Goal: Task Accomplishment & Management: Manage account settings

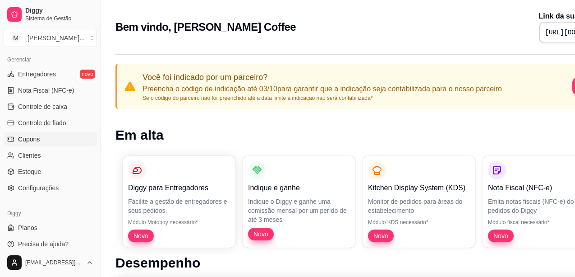
click at [32, 138] on span "Cupons" at bounding box center [29, 138] width 22 height 9
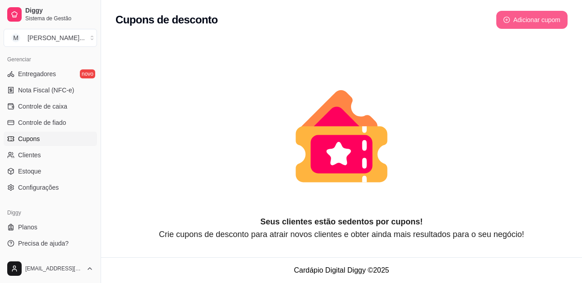
click at [520, 20] on button "Adicionar cupom" at bounding box center [531, 20] width 71 height 18
select select "FIXED_VALUE"
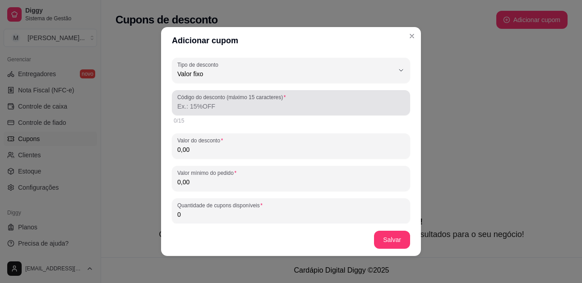
click at [359, 114] on div "Código do desconto (máximo 15 caracteres)" at bounding box center [291, 102] width 238 height 25
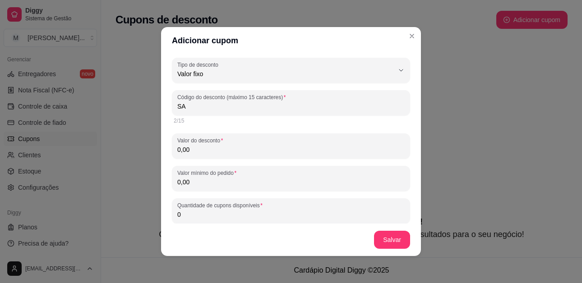
type input "S"
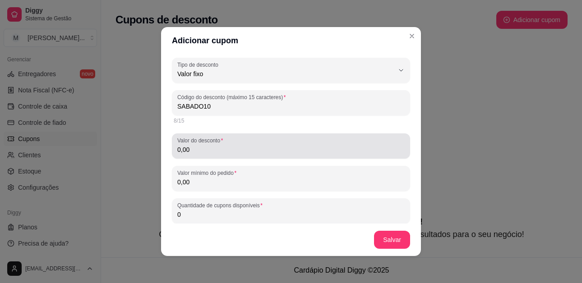
type input "SABADO10"
click at [286, 157] on div "Valor do desconto 0,00" at bounding box center [291, 146] width 238 height 25
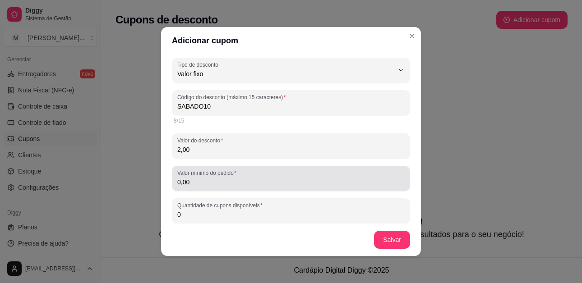
type input "2,00"
click at [293, 176] on div "0,00" at bounding box center [290, 179] width 227 height 18
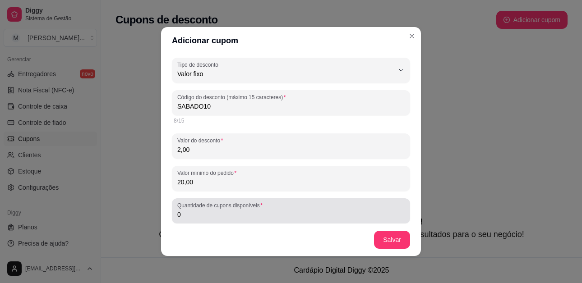
type input "20,00"
click at [305, 212] on input "0" at bounding box center [290, 214] width 227 height 9
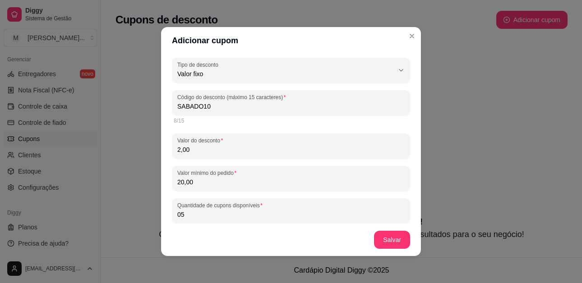
type input "0"
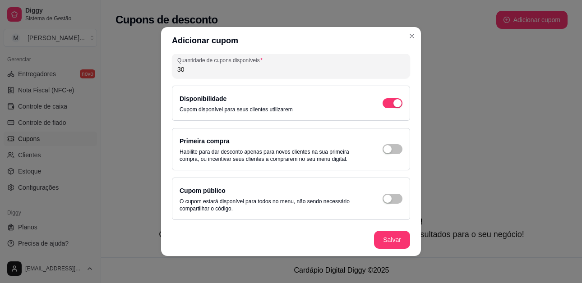
scroll to position [2, 0]
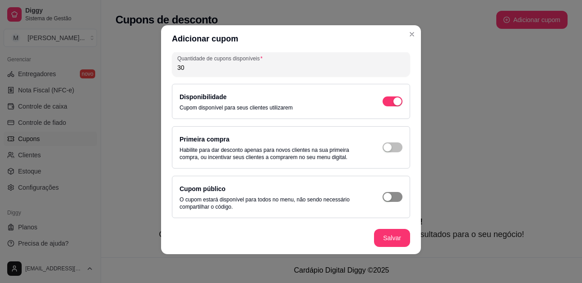
type input "30"
click at [383, 196] on span "button" at bounding box center [393, 197] width 20 height 10
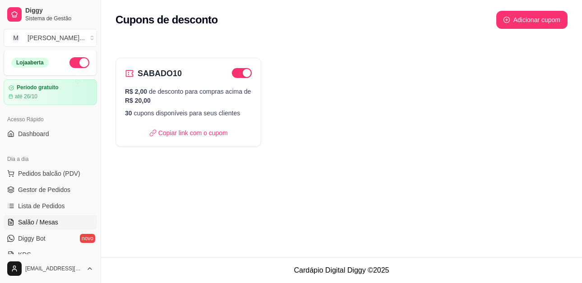
scroll to position [0, 0]
click at [56, 178] on span "Pedidos balcão (PDV)" at bounding box center [49, 174] width 62 height 9
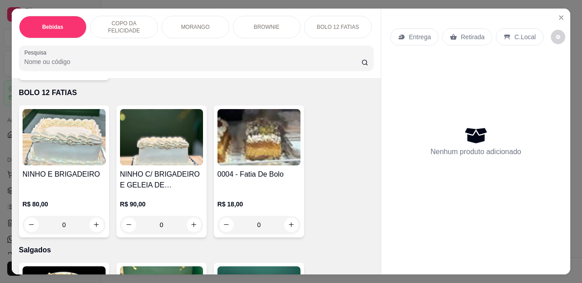
scroll to position [1570, 0]
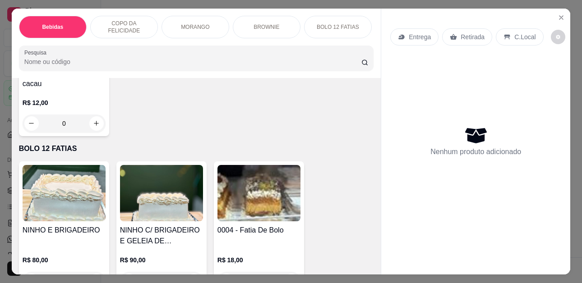
click at [206, 20] on div "MORANGO" at bounding box center [196, 27] width 68 height 23
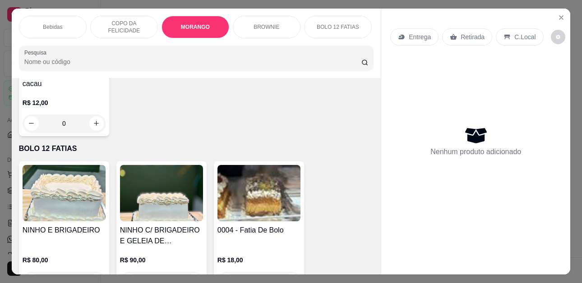
scroll to position [24, 0]
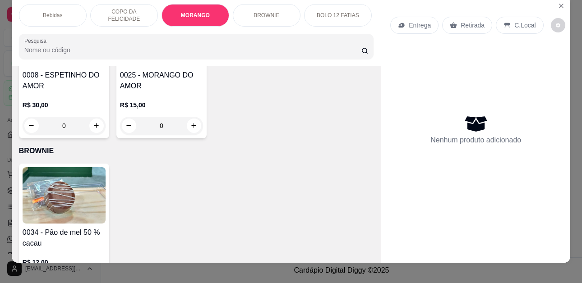
scroll to position [0, 0]
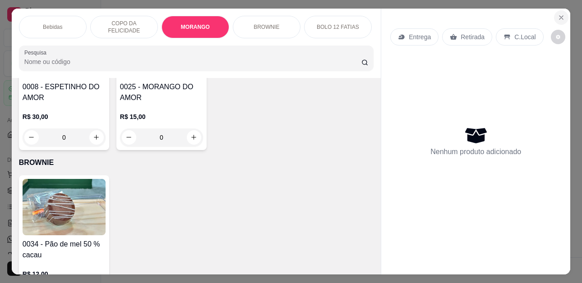
click at [558, 10] on button "Close" at bounding box center [561, 17] width 14 height 14
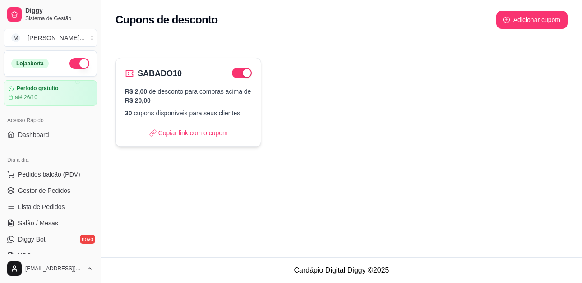
click at [208, 133] on p "Copiar link com o cupom" at bounding box center [188, 133] width 78 height 9
click at [510, 53] on div "SABADO10 R$ 2,00 de desconto para compras acima de R$ 20,00 30 cupons disponíve…" at bounding box center [341, 96] width 481 height 124
click at [245, 74] on div "button" at bounding box center [247, 73] width 8 height 8
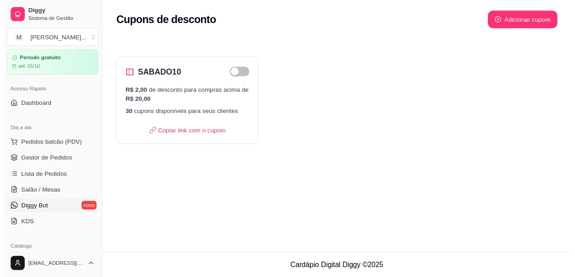
scroll to position [45, 0]
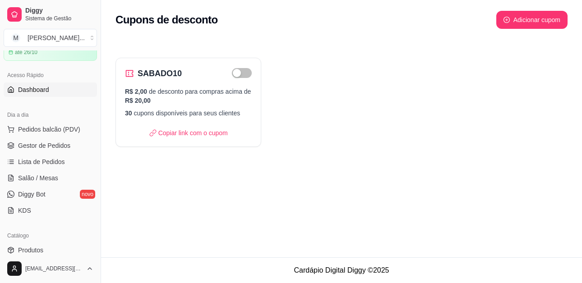
click at [46, 93] on span "Dashboard" at bounding box center [33, 89] width 31 height 9
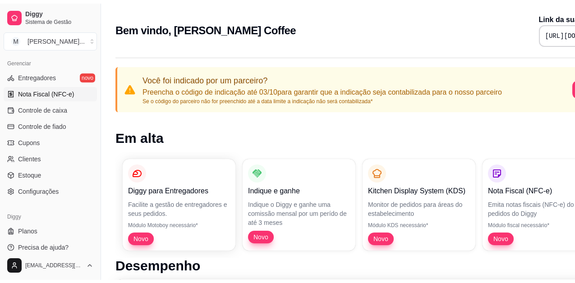
scroll to position [366, 0]
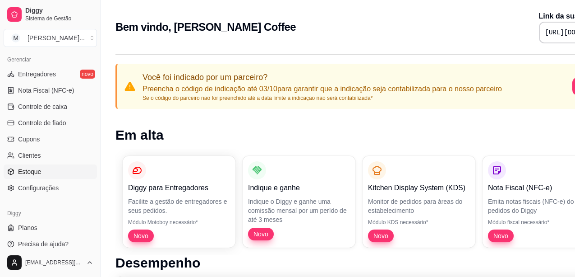
click at [37, 167] on span "Estoque" at bounding box center [29, 171] width 23 height 9
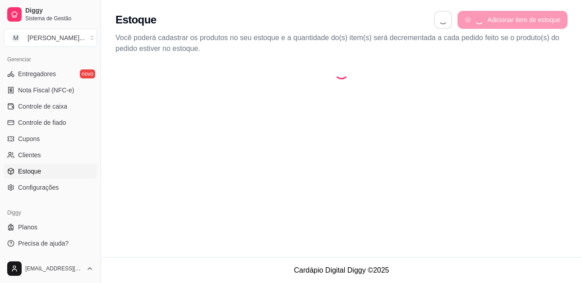
select select "QUANTITY_ORDER"
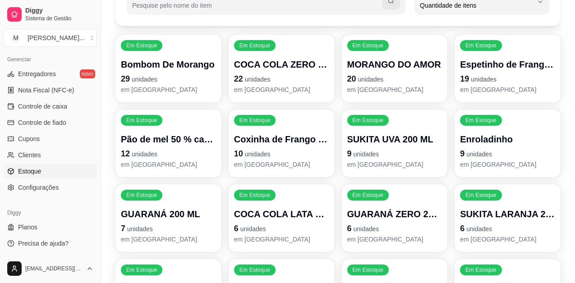
scroll to position [78, 0]
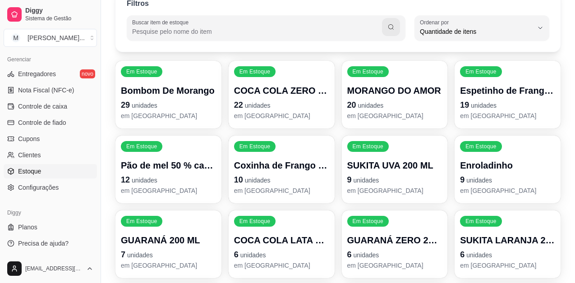
click at [184, 115] on p "em [GEOGRAPHIC_DATA]" at bounding box center [168, 115] width 95 height 9
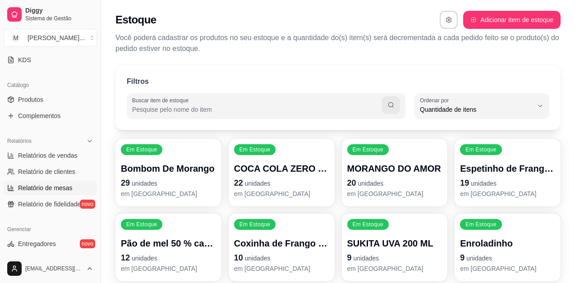
scroll to position [185, 0]
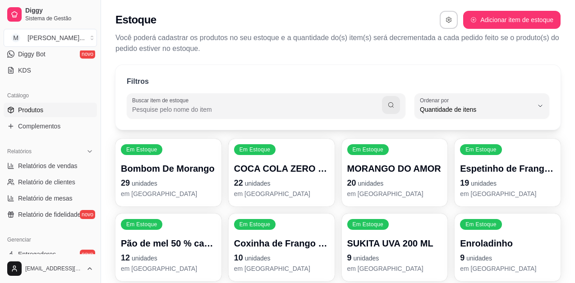
click at [60, 108] on link "Produtos" at bounding box center [50, 110] width 93 height 14
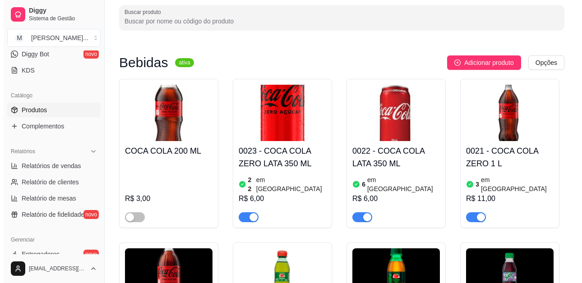
scroll to position [45, 0]
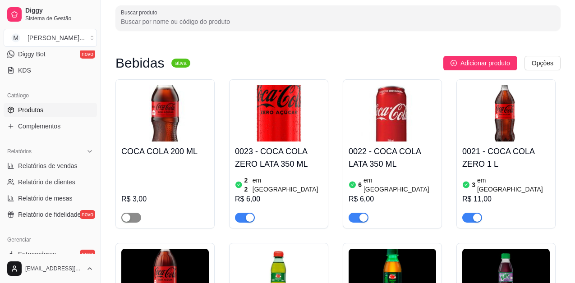
click at [126, 214] on div "button" at bounding box center [126, 218] width 8 height 8
click at [187, 163] on div "R$ 3,00" at bounding box center [165, 192] width 88 height 61
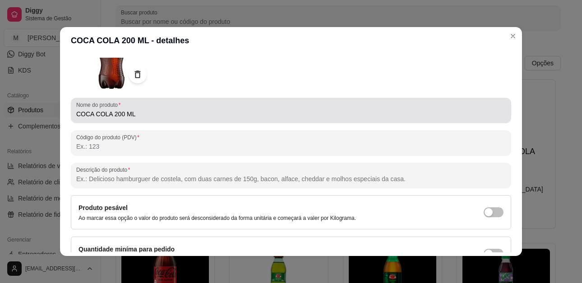
scroll to position [90, 0]
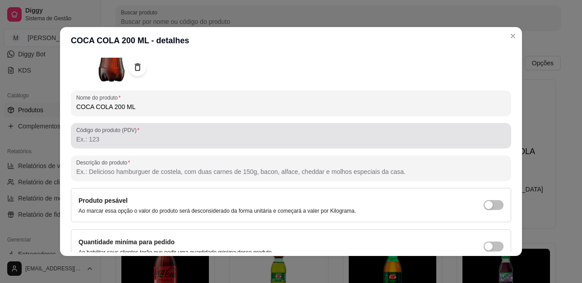
click at [234, 145] on div at bounding box center [290, 136] width 429 height 18
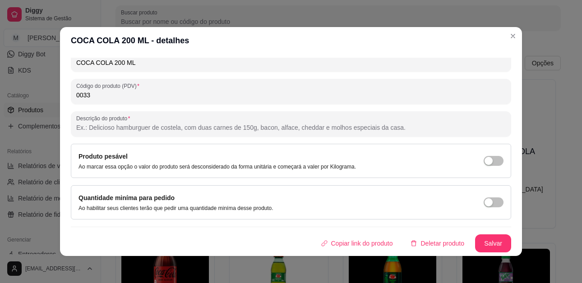
scroll to position [2, 0]
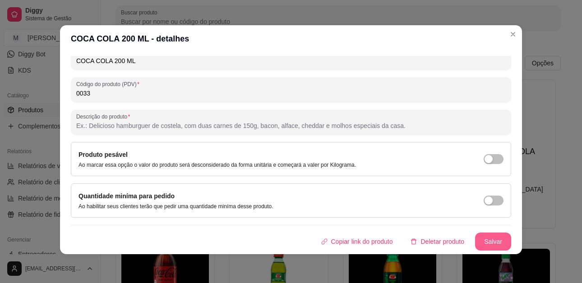
type input "0033"
click at [476, 240] on button "Salvar" at bounding box center [493, 242] width 36 height 18
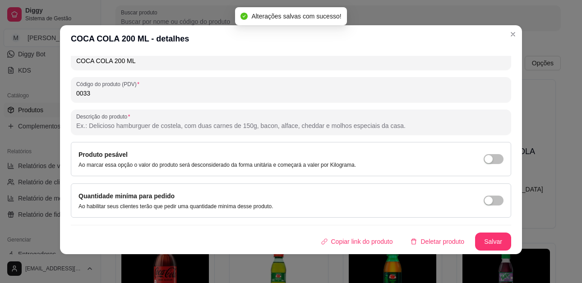
scroll to position [0, 0]
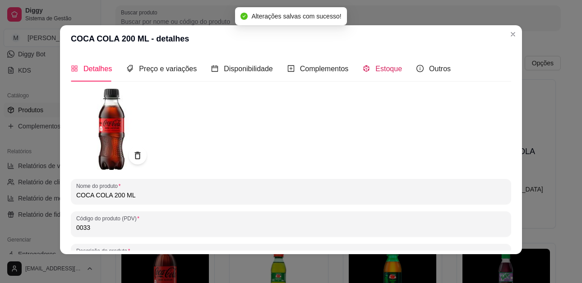
click at [375, 68] on span "Estoque" at bounding box center [388, 69] width 27 height 8
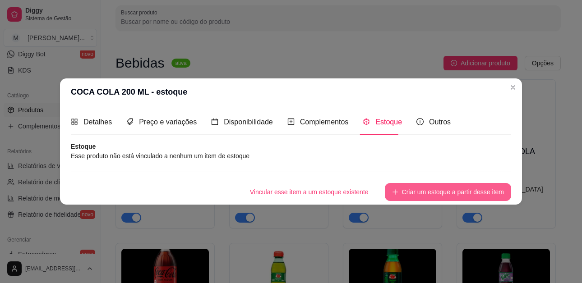
click at [423, 199] on button "Criar um estoque a partir desse item" at bounding box center [448, 192] width 126 height 18
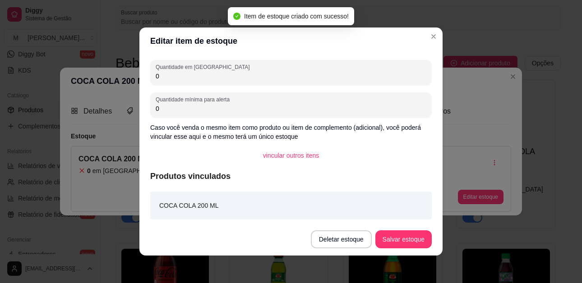
drag, startPoint x: 194, startPoint y: 77, endPoint x: 137, endPoint y: 74, distance: 57.4
click at [139, 74] on div "Quantidade em estoque 0 Quantidade mínima para alerta 0 Caso você venda o mesmo…" at bounding box center [290, 139] width 303 height 169
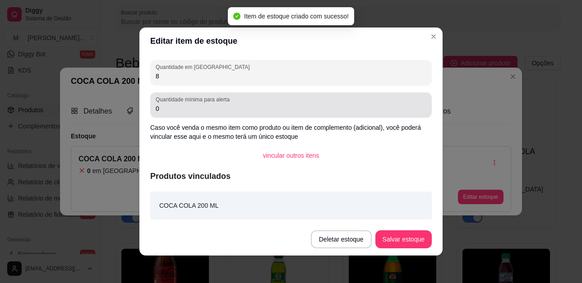
type input "8"
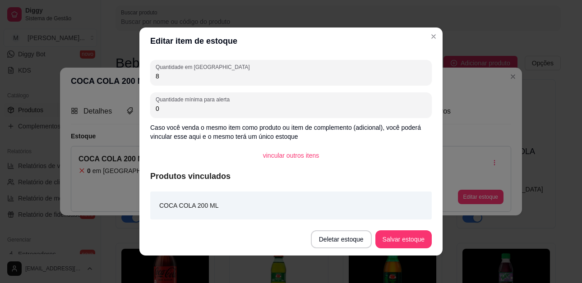
drag, startPoint x: 180, startPoint y: 106, endPoint x: 138, endPoint y: 106, distance: 42.9
click at [139, 106] on div "Quantidade em estoque 8 Quantidade mínima para alerta 0 Caso você venda o mesmo…" at bounding box center [290, 139] width 303 height 169
type input "2"
click at [408, 244] on button "Salvar estoque" at bounding box center [403, 240] width 56 height 18
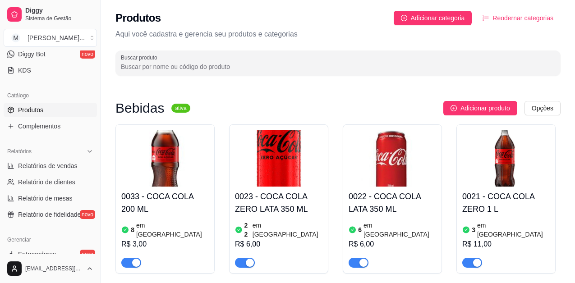
click at [165, 196] on h4 "0033 - COCA COLA 200 ML" at bounding box center [165, 202] width 88 height 25
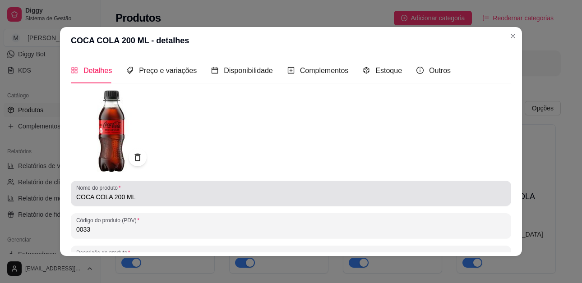
click at [109, 197] on input "COCA COLA 200 ML" at bounding box center [290, 197] width 429 height 9
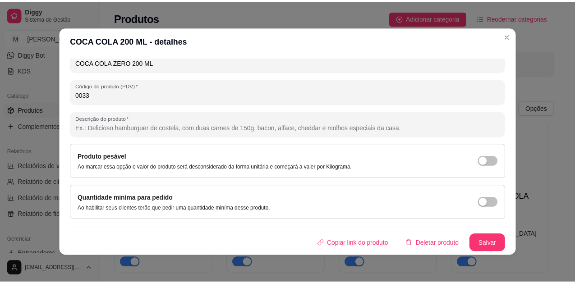
scroll to position [2, 0]
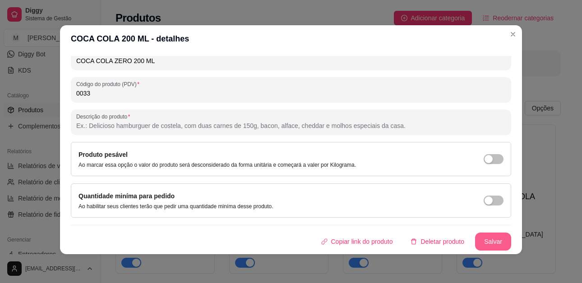
type input "COCA COLA ZERO 200 ML"
click at [484, 240] on button "Salvar" at bounding box center [493, 242] width 36 height 18
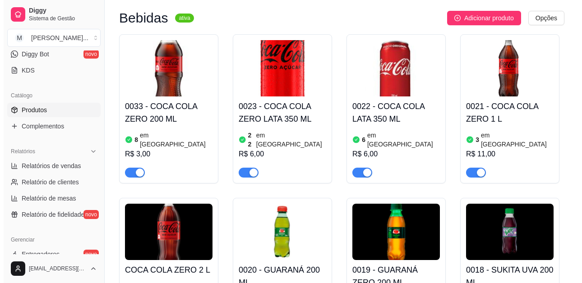
scroll to position [226, 0]
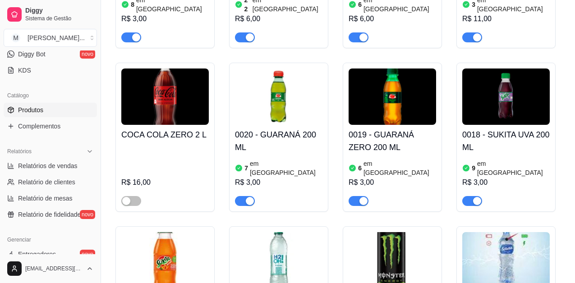
click at [194, 129] on h4 "COCA COLA ZERO 2 L" at bounding box center [165, 135] width 88 height 13
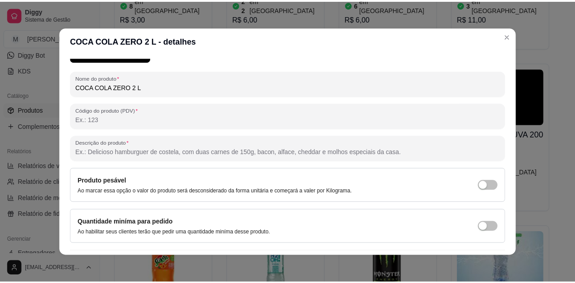
scroll to position [134, 0]
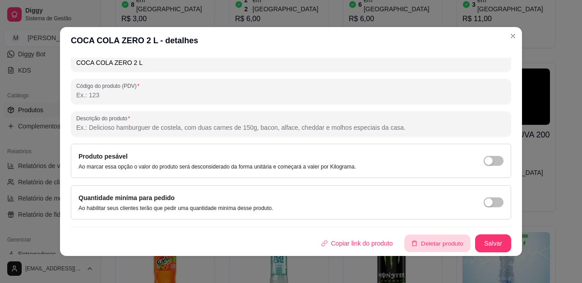
click at [433, 243] on button "Deletar produto" at bounding box center [438, 244] width 66 height 18
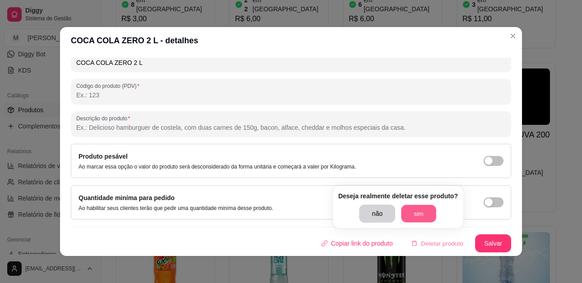
click at [422, 215] on button "sim" at bounding box center [418, 214] width 35 height 18
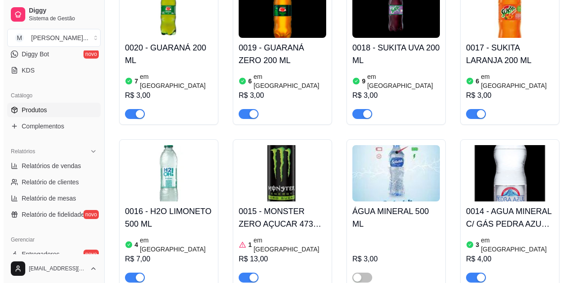
scroll to position [316, 0]
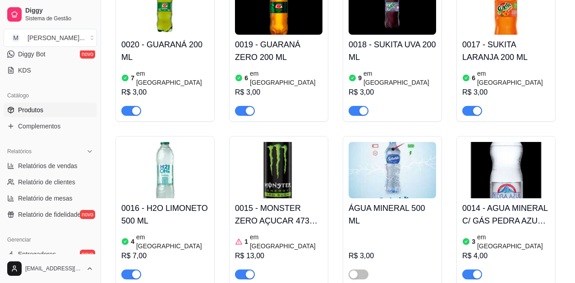
click at [408, 202] on h4 "ÁGUA MINERAL 500 ML" at bounding box center [393, 214] width 88 height 25
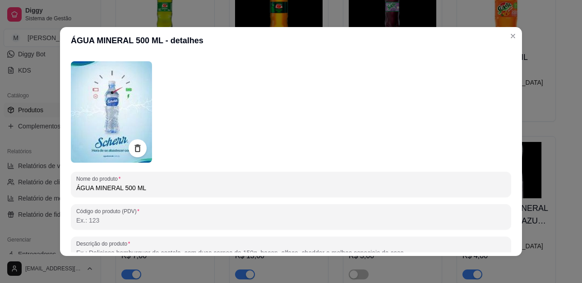
scroll to position [90, 0]
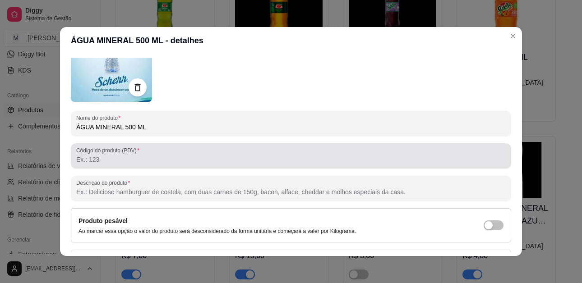
click at [181, 154] on div at bounding box center [290, 156] width 429 height 18
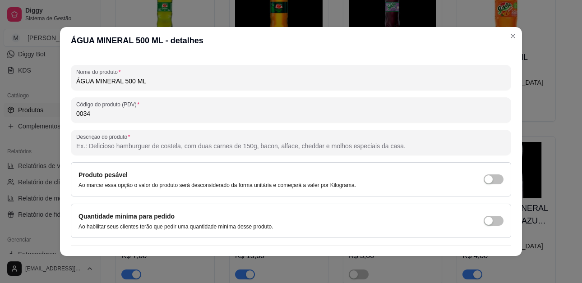
scroll to position [155, 0]
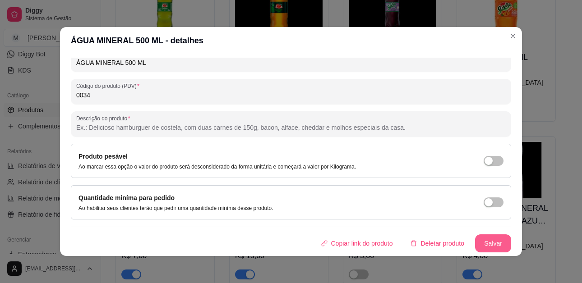
type input "0034"
click at [478, 246] on button "Salvar" at bounding box center [493, 244] width 36 height 18
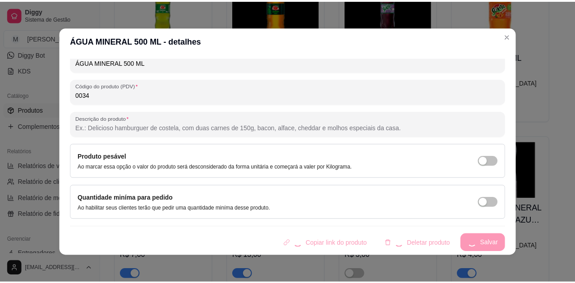
scroll to position [0, 0]
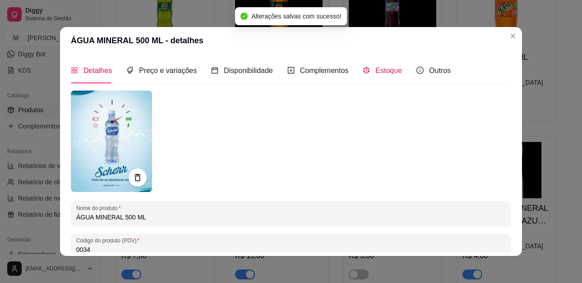
click at [379, 72] on span "Estoque" at bounding box center [388, 71] width 27 height 8
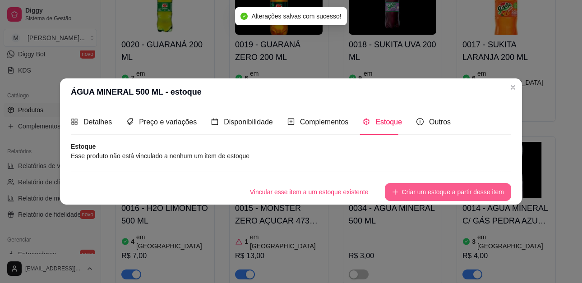
click at [428, 189] on button "Criar um estoque a partir desse item" at bounding box center [448, 192] width 126 height 18
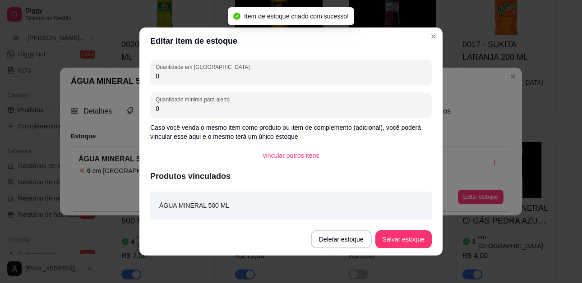
drag, startPoint x: 166, startPoint y: 75, endPoint x: 135, endPoint y: 74, distance: 30.7
click at [139, 74] on div "Quantidade em estoque 0 Quantidade mínima para alerta 0 Caso você venda o mesmo…" at bounding box center [290, 139] width 303 height 169
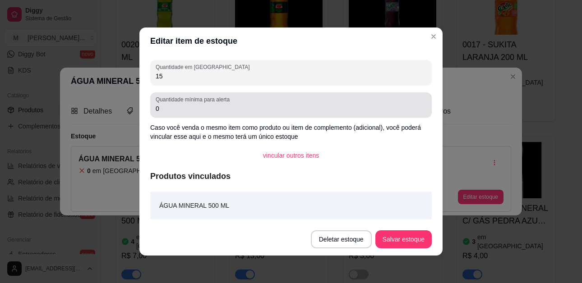
type input "15"
drag, startPoint x: 166, startPoint y: 105, endPoint x: 134, endPoint y: 105, distance: 31.6
click at [134, 105] on div "Editar item de estoque Quantidade em estoque 15 Quantidade mínima para alerta 0…" at bounding box center [291, 141] width 582 height 283
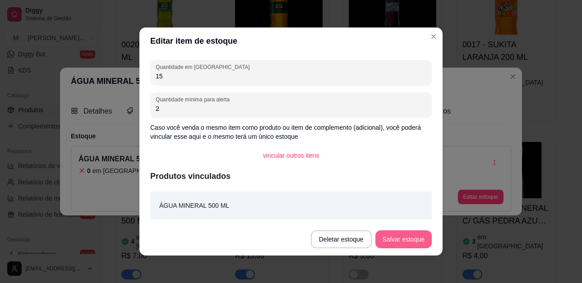
type input "2"
click at [403, 239] on button "Salvar estoque" at bounding box center [403, 240] width 56 height 18
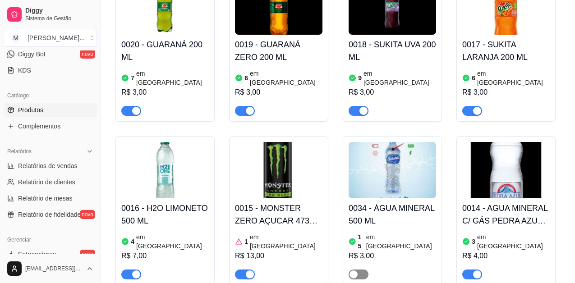
click at [355, 271] on div "button" at bounding box center [354, 275] width 8 height 8
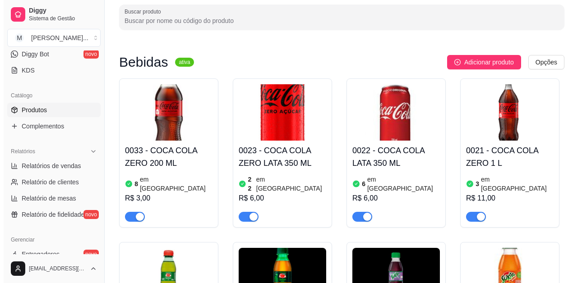
scroll to position [45, 0]
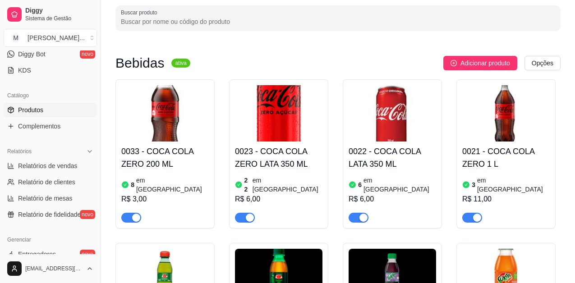
click at [420, 164] on h4 "0022 - COCA COLA LATA 350 ML" at bounding box center [393, 157] width 88 height 25
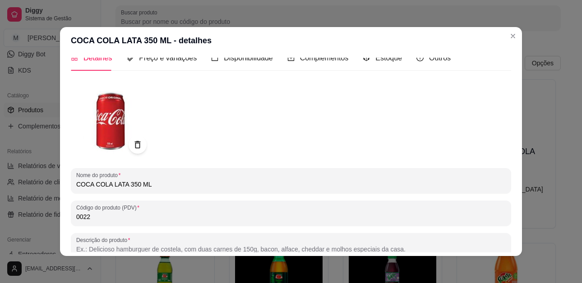
scroll to position [0, 0]
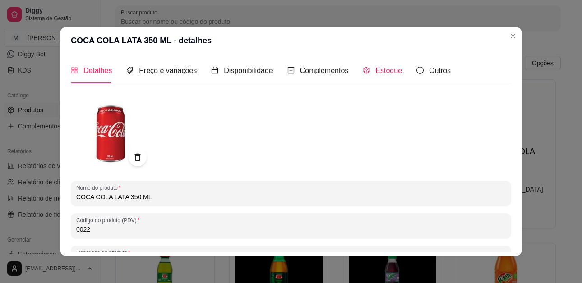
click at [378, 73] on span "Estoque" at bounding box center [388, 71] width 27 height 8
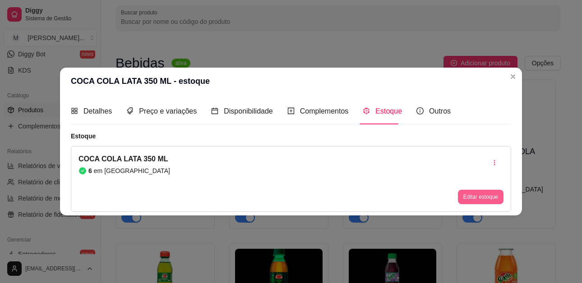
click at [467, 193] on button "Editar estoque" at bounding box center [481, 197] width 46 height 14
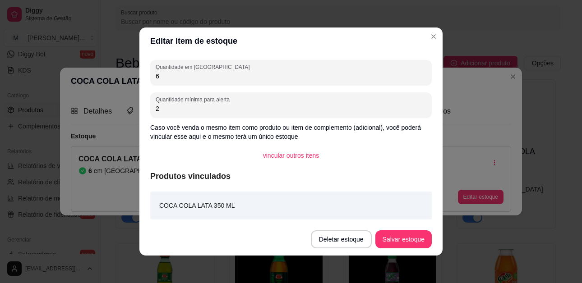
drag, startPoint x: 176, startPoint y: 76, endPoint x: 136, endPoint y: 66, distance: 41.8
click at [139, 67] on div "Quantidade em estoque 6 Quantidade mínima para alerta 2 Caso você venda o mesmo…" at bounding box center [290, 139] width 303 height 169
type input "14"
click at [415, 241] on button "Salvar estoque" at bounding box center [403, 240] width 56 height 18
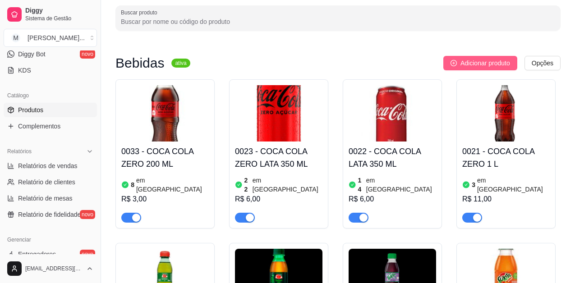
click at [496, 60] on span "Adicionar produto" at bounding box center [486, 63] width 50 height 10
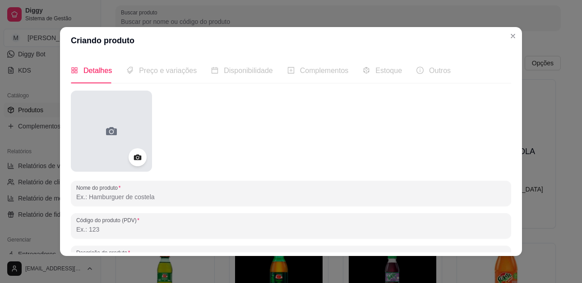
click at [110, 123] on div at bounding box center [111, 131] width 81 height 81
click at [122, 126] on div at bounding box center [111, 131] width 81 height 81
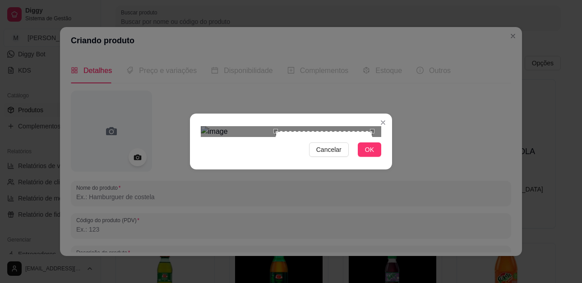
click at [231, 161] on div "Cancelar OK" at bounding box center [291, 142] width 202 height 38
click at [263, 157] on div "Use the arrow keys to move the crop selection area" at bounding box center [275, 178] width 97 height 97
click at [365, 157] on button "OK" at bounding box center [369, 150] width 23 height 14
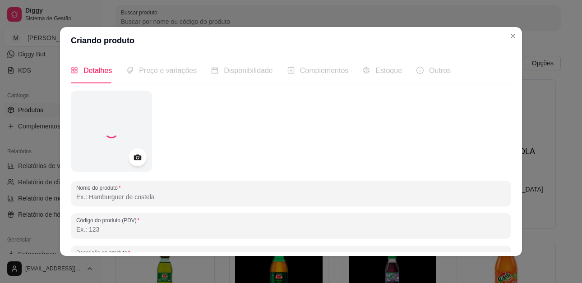
click at [239, 193] on input "Nome do produto" at bounding box center [290, 197] width 429 height 9
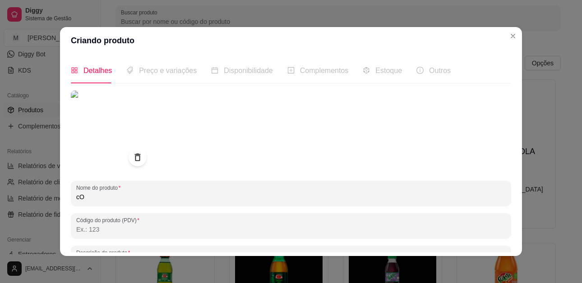
type input "c"
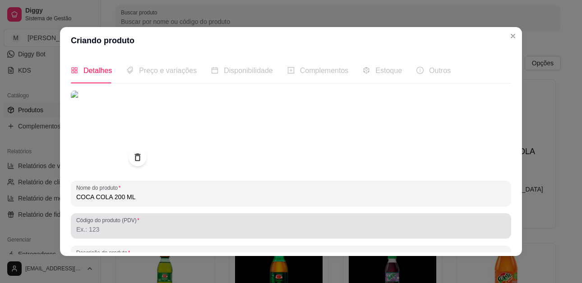
type input "COCA COLA 200 ML"
click at [217, 223] on div at bounding box center [290, 226] width 429 height 18
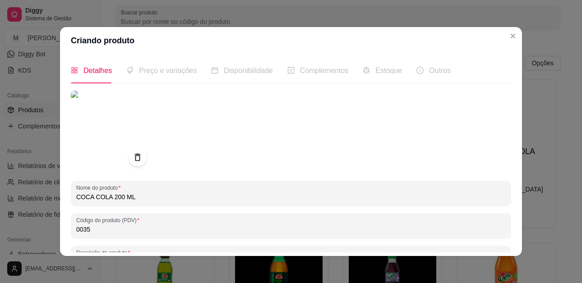
scroll to position [134, 0]
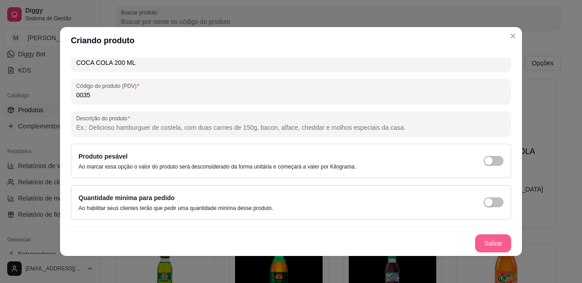
type input "0035"
click at [476, 245] on button "Salvar" at bounding box center [492, 244] width 35 height 18
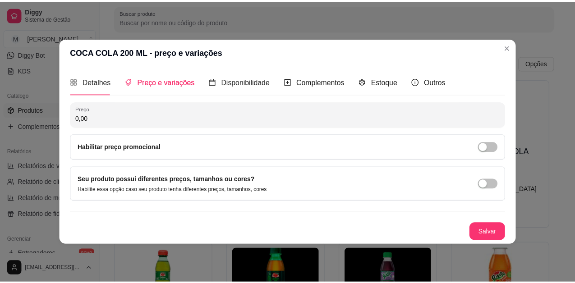
scroll to position [0, 0]
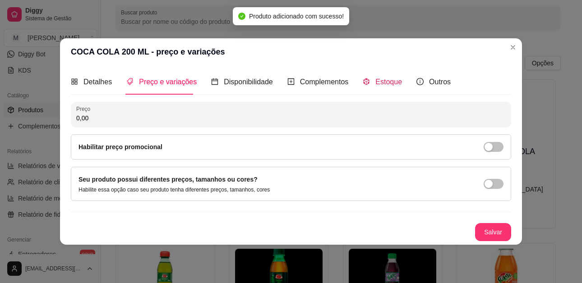
click at [386, 80] on span "Estoque" at bounding box center [388, 82] width 27 height 8
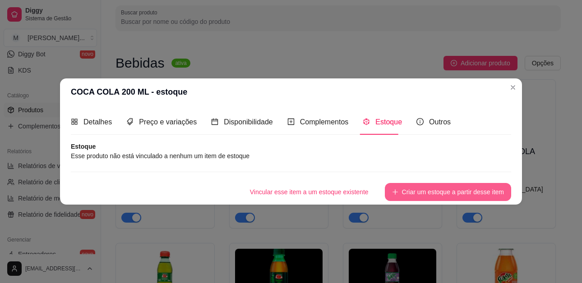
click at [413, 188] on button "Criar um estoque a partir desse item" at bounding box center [448, 192] width 126 height 18
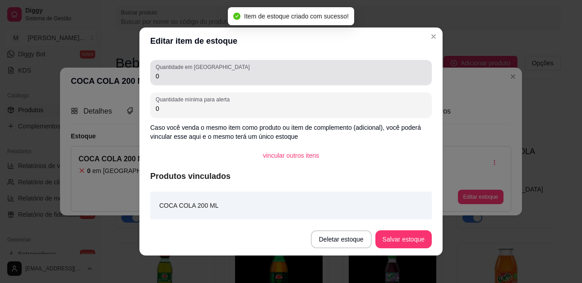
drag, startPoint x: 181, startPoint y: 71, endPoint x: 125, endPoint y: 72, distance: 56.4
click at [126, 72] on div "Editar item de estoque Quantidade em estoque 0 Quantidade mínima para alerta 0 …" at bounding box center [291, 141] width 582 height 283
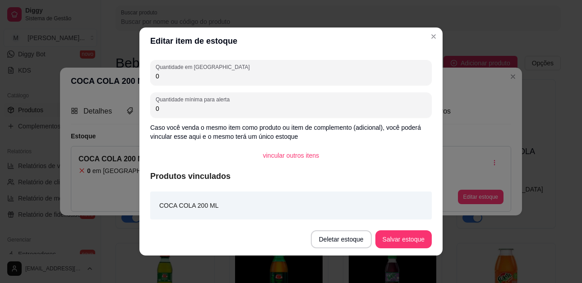
drag, startPoint x: 172, startPoint y: 77, endPoint x: 153, endPoint y: 76, distance: 19.0
click at [150, 76] on div "Quantidade em estoque 0" at bounding box center [290, 72] width 281 height 25
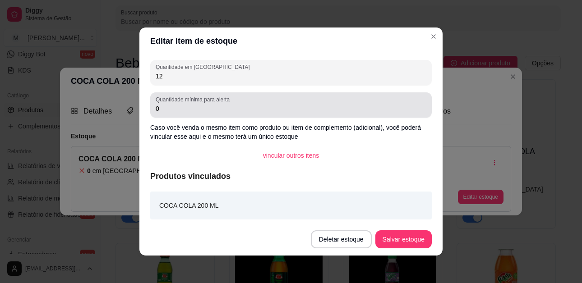
type input "12"
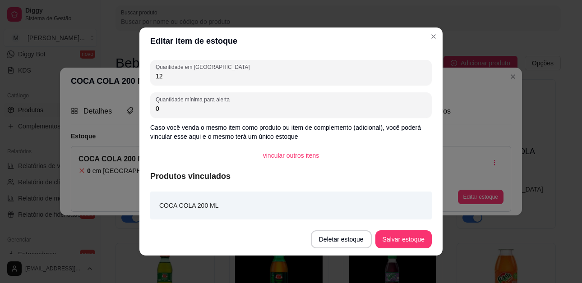
drag, startPoint x: 317, startPoint y: 112, endPoint x: 149, endPoint y: 101, distance: 168.2
click at [150, 101] on div "Quantidade mínima para alerta 0" at bounding box center [290, 104] width 281 height 25
type input "2"
click at [397, 228] on footer "Deletar estoque Salvar estoque" at bounding box center [290, 239] width 303 height 32
click at [400, 240] on button "Salvar estoque" at bounding box center [403, 240] width 56 height 18
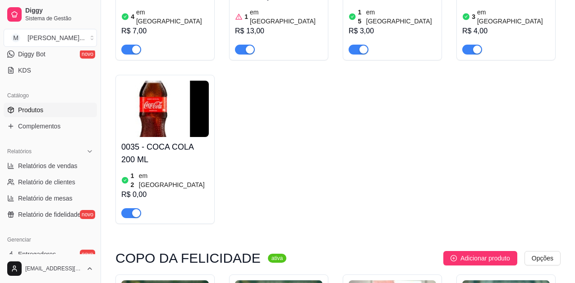
scroll to position [541, 0]
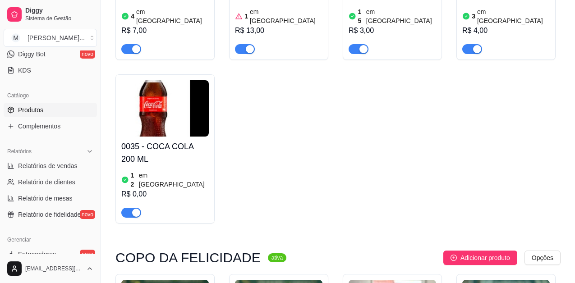
click at [172, 171] on article "em [GEOGRAPHIC_DATA]" at bounding box center [174, 180] width 70 height 18
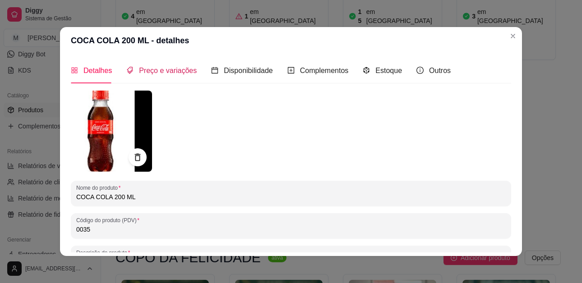
click at [162, 71] on span "Preço e variações" at bounding box center [168, 71] width 58 height 8
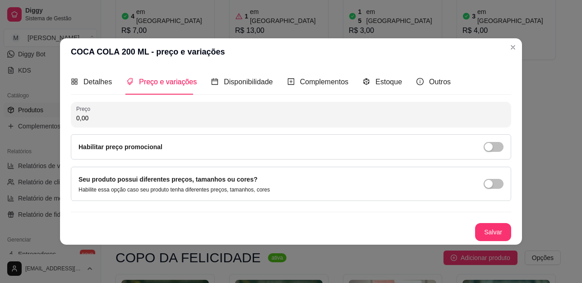
drag, startPoint x: 139, startPoint y: 117, endPoint x: 121, endPoint y: 120, distance: 18.2
click at [121, 120] on input "0,00" at bounding box center [290, 118] width 429 height 9
type input "3,00"
click at [489, 230] on button "Salvar" at bounding box center [492, 233] width 35 height 18
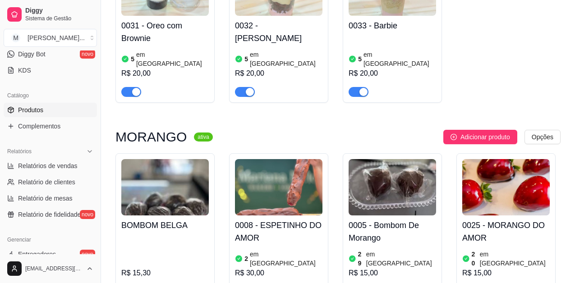
scroll to position [1398, 0]
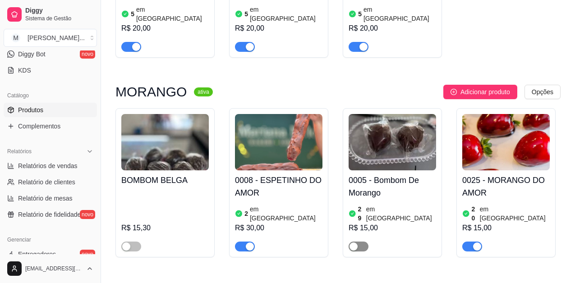
click at [361, 242] on span "button" at bounding box center [359, 247] width 20 height 10
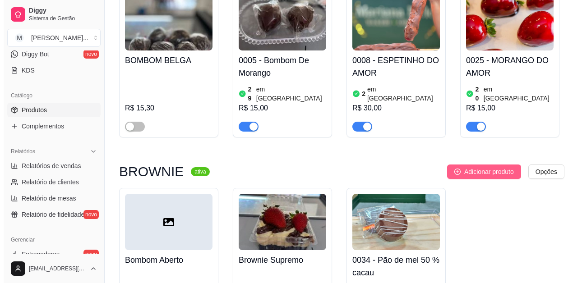
scroll to position [1534, 0]
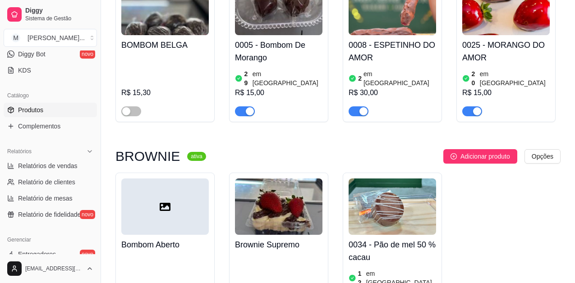
click at [386, 269] on article "em [GEOGRAPHIC_DATA]" at bounding box center [401, 278] width 70 height 18
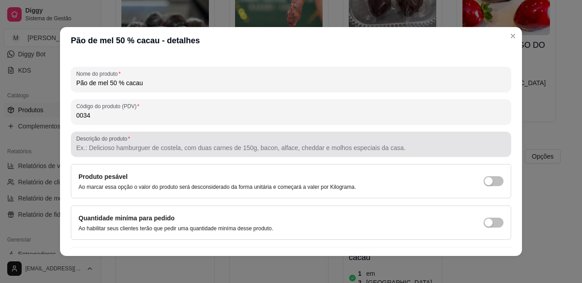
scroll to position [134, 0]
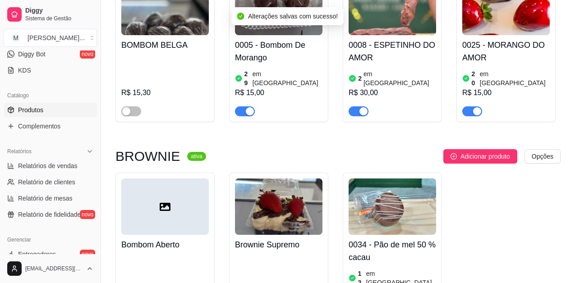
click at [291, 239] on h4 "Brownie Supremo" at bounding box center [279, 245] width 88 height 13
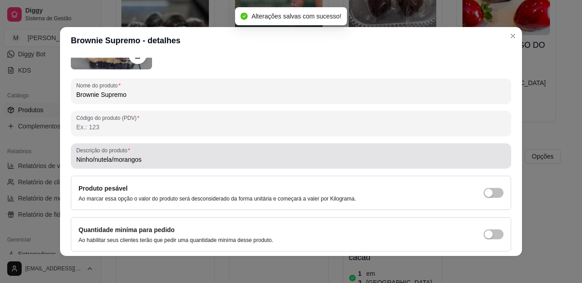
scroll to position [90, 0]
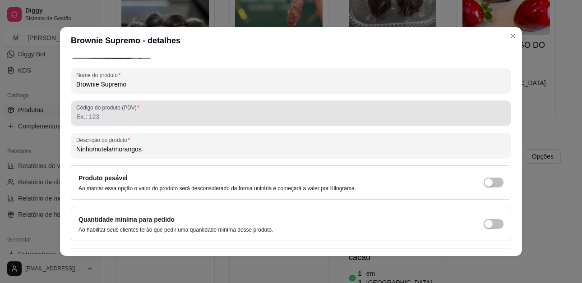
click at [279, 118] on input "Código do produto (PDV)" at bounding box center [290, 116] width 429 height 9
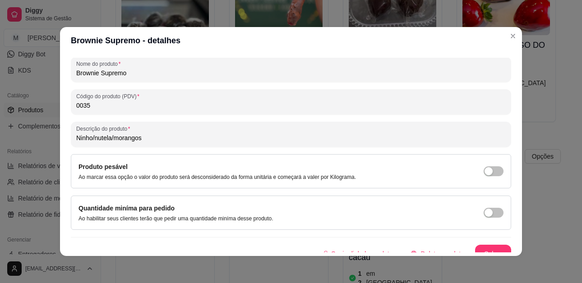
scroll to position [112, 0]
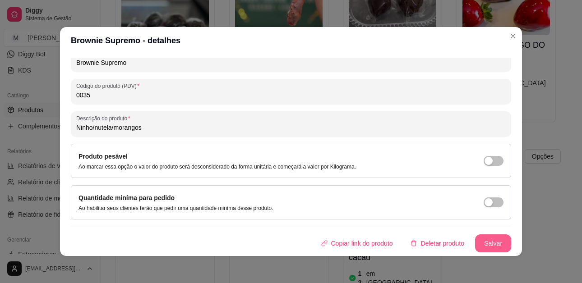
type input "0035"
click at [490, 242] on button "Salvar" at bounding box center [493, 244] width 36 height 18
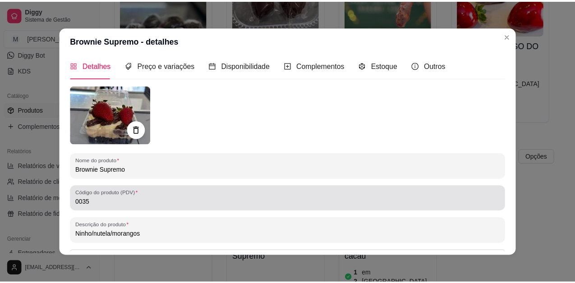
scroll to position [0, 0]
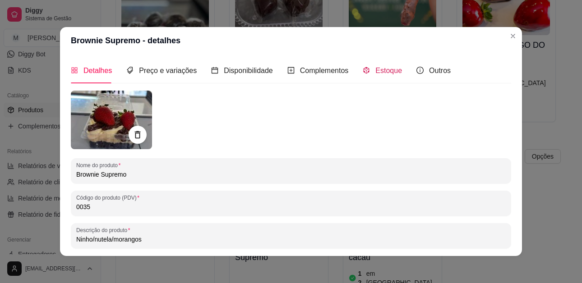
click at [385, 67] on span "Estoque" at bounding box center [388, 71] width 27 height 8
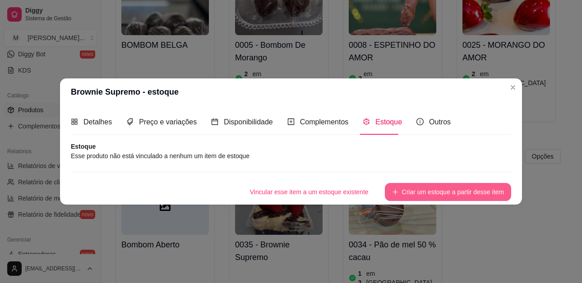
click at [448, 189] on button "Criar um estoque a partir desse item" at bounding box center [448, 192] width 126 height 18
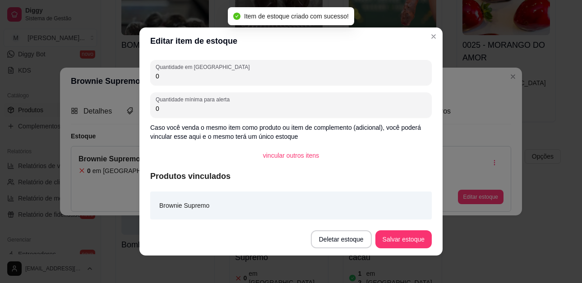
drag, startPoint x: 222, startPoint y: 69, endPoint x: 96, endPoint y: 69, distance: 126.3
click at [96, 69] on div "Editar item de estoque Quantidade em estoque 0 Quantidade mínima para alerta 0 …" at bounding box center [291, 141] width 582 height 283
drag, startPoint x: 161, startPoint y: 77, endPoint x: 142, endPoint y: 78, distance: 19.0
click at [143, 78] on div "Quantidade em estoque 0 Quantidade mínima para alerta 0 Caso você venda o mesmo…" at bounding box center [290, 139] width 303 height 169
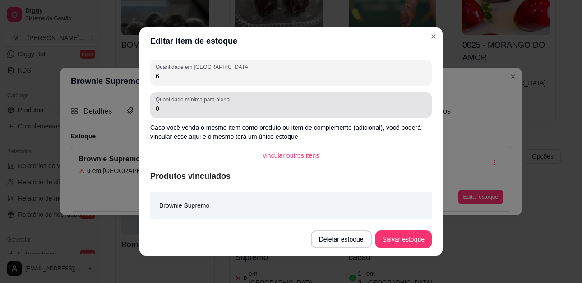
type input "6"
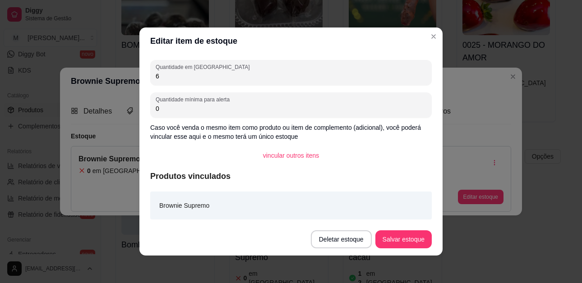
drag, startPoint x: 157, startPoint y: 108, endPoint x: 142, endPoint y: 109, distance: 14.9
click at [142, 109] on div "Quantidade em estoque 6 Quantidade mínima para alerta 0 Caso você venda o mesmo…" at bounding box center [290, 139] width 303 height 169
type input "1"
click at [404, 238] on button "Salvar estoque" at bounding box center [403, 240] width 56 height 18
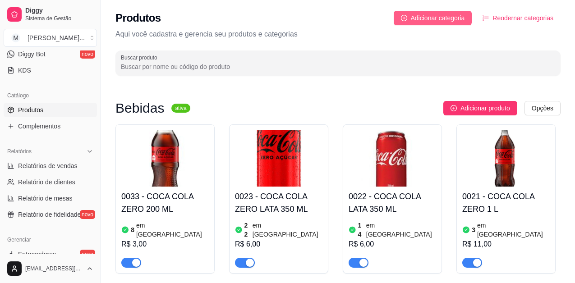
click at [453, 16] on span "Adicionar categoria" at bounding box center [438, 18] width 54 height 10
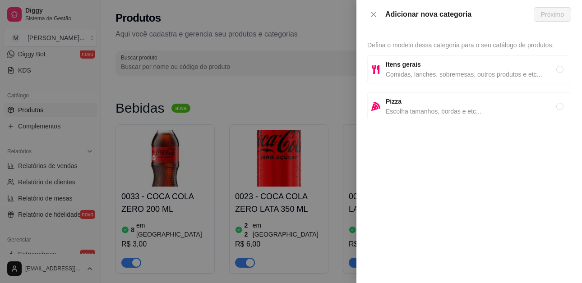
click at [467, 72] on span "Comidas, lanches, sobremesas, outros produtos e etc..." at bounding box center [471, 74] width 171 height 10
radio input "true"
click at [541, 11] on button "Próximo" at bounding box center [552, 14] width 37 height 14
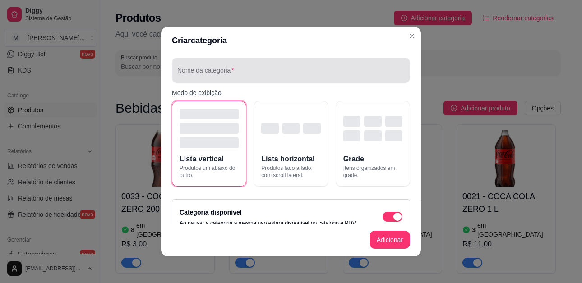
click at [261, 69] on div at bounding box center [290, 70] width 227 height 18
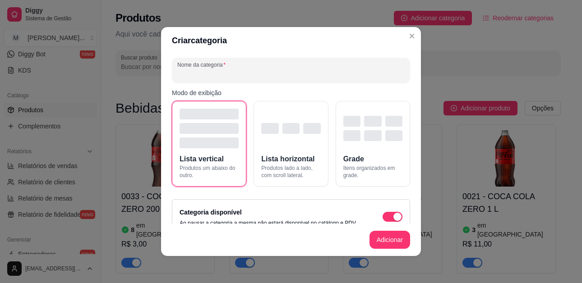
type input "b"
type input "BALAS"
click at [390, 243] on button "Adicionar" at bounding box center [389, 240] width 41 height 18
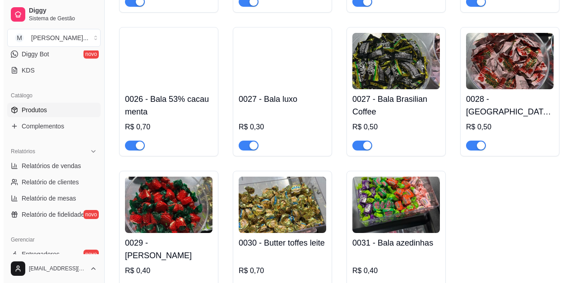
scroll to position [2254, 0]
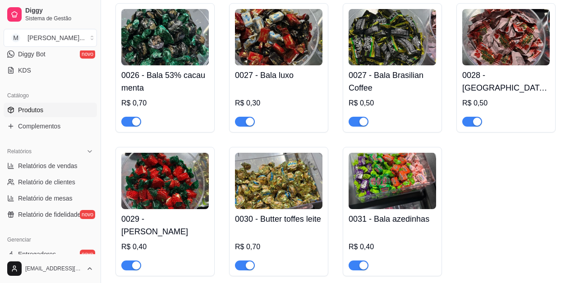
click at [395, 213] on h4 "0031 - Bala azedinhas" at bounding box center [393, 219] width 88 height 13
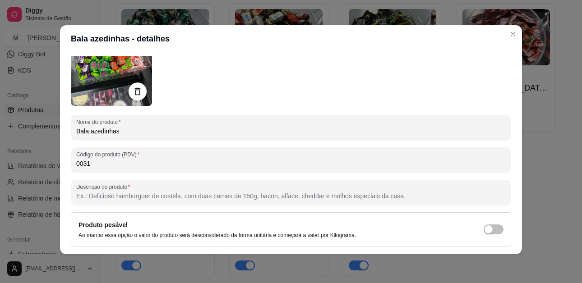
scroll to position [0, 0]
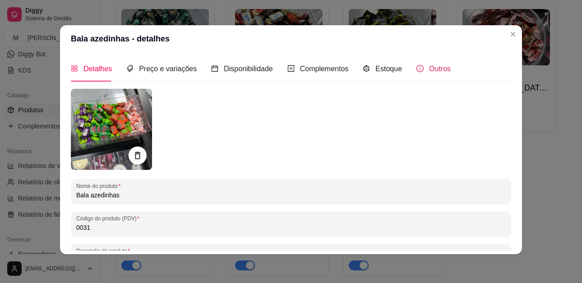
click at [429, 69] on span "Outros" at bounding box center [440, 69] width 22 height 8
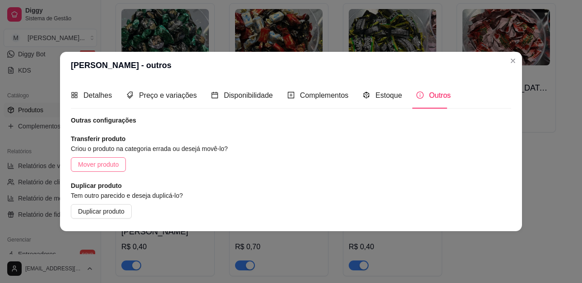
click at [95, 163] on span "Mover produto" at bounding box center [98, 165] width 41 height 10
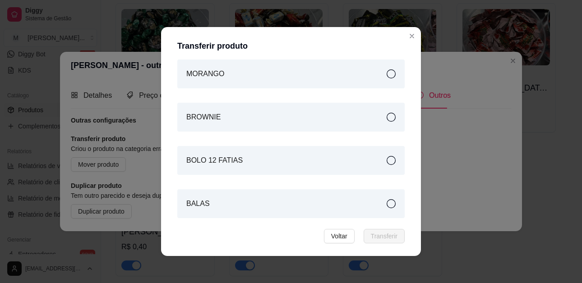
scroll to position [2, 0]
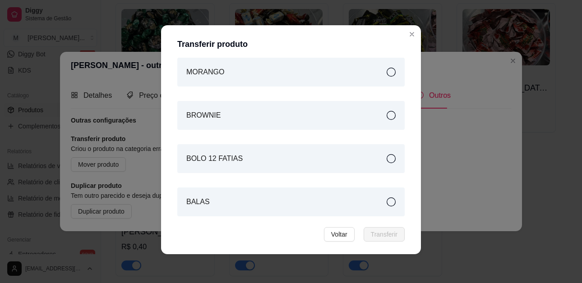
click at [387, 202] on icon at bounding box center [391, 202] width 9 height 9
click at [388, 235] on span "Transferir" at bounding box center [384, 235] width 27 height 10
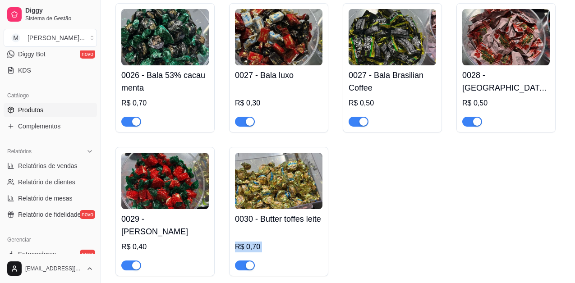
drag, startPoint x: 299, startPoint y: 128, endPoint x: 254, endPoint y: 232, distance: 113.8
click at [296, 213] on h4 "0030 - Butter toffes leite" at bounding box center [279, 219] width 88 height 13
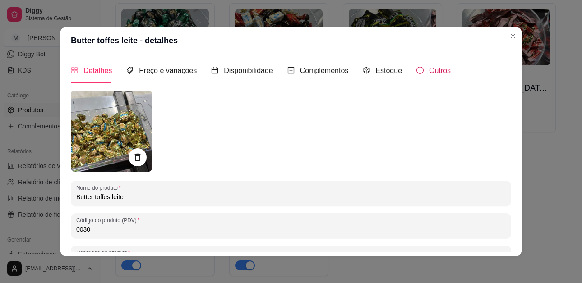
click at [433, 71] on span "Outros" at bounding box center [440, 71] width 22 height 8
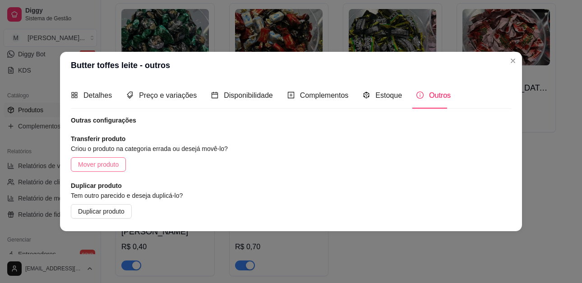
click at [111, 165] on span "Mover produto" at bounding box center [98, 165] width 41 height 10
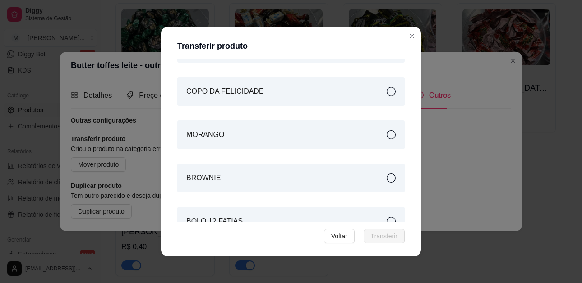
scroll to position [152, 0]
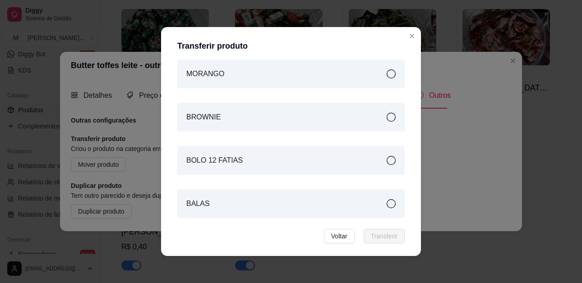
click at [387, 204] on icon at bounding box center [391, 203] width 9 height 9
click at [385, 232] on span "Transferir" at bounding box center [384, 236] width 27 height 10
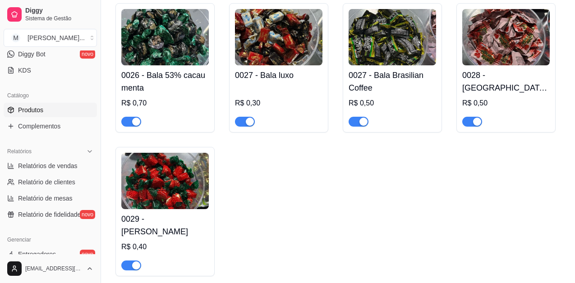
click at [187, 242] on div "R$ 0,40" at bounding box center [165, 247] width 88 height 11
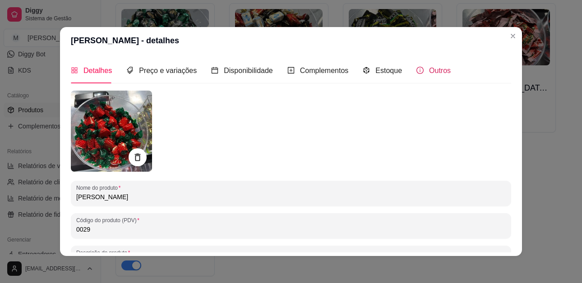
click at [419, 69] on div "Outros" at bounding box center [433, 70] width 34 height 11
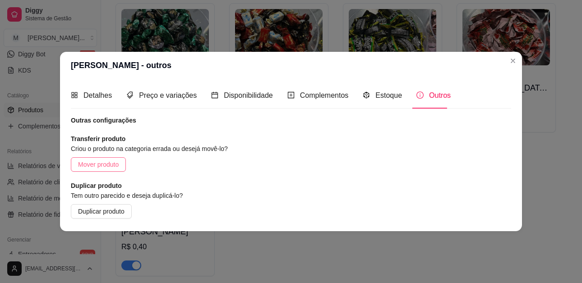
click at [106, 166] on span "Mover produto" at bounding box center [98, 165] width 41 height 10
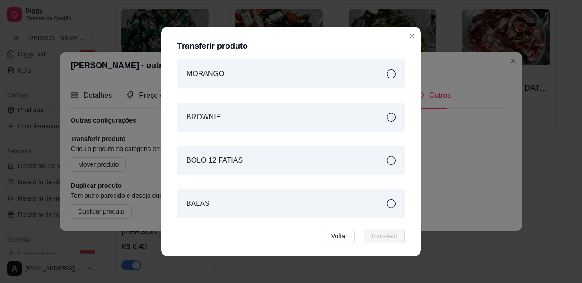
click at [302, 201] on div "BALAS" at bounding box center [290, 203] width 227 height 29
click at [376, 235] on span "Transferir" at bounding box center [384, 236] width 27 height 10
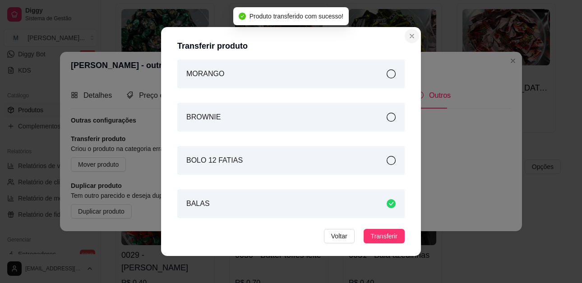
scroll to position [2229, 0]
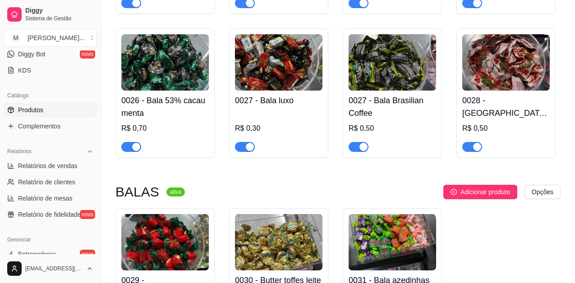
click at [517, 134] on div at bounding box center [506, 143] width 88 height 18
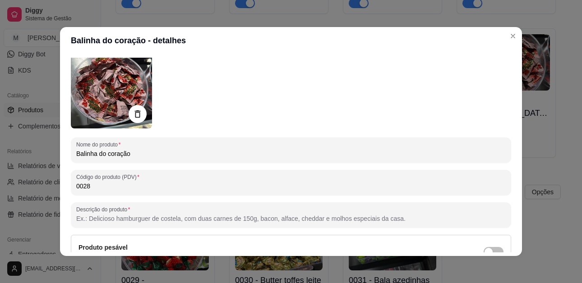
scroll to position [0, 0]
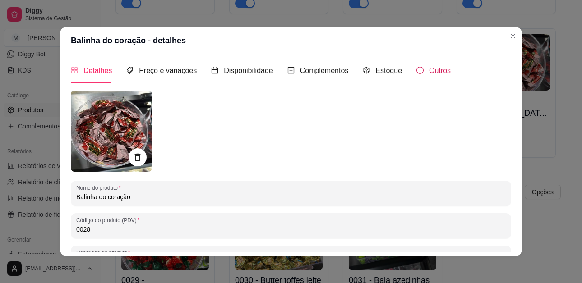
click at [421, 76] on div "Outros" at bounding box center [433, 70] width 34 height 11
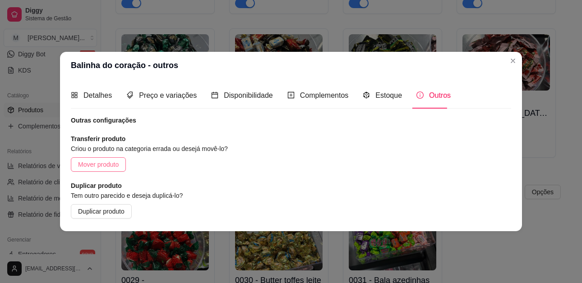
click at [84, 163] on span "Mover produto" at bounding box center [98, 165] width 41 height 10
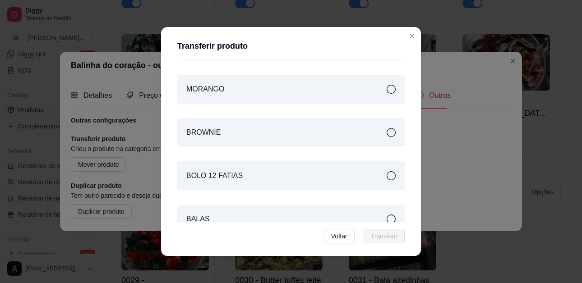
scroll to position [152, 0]
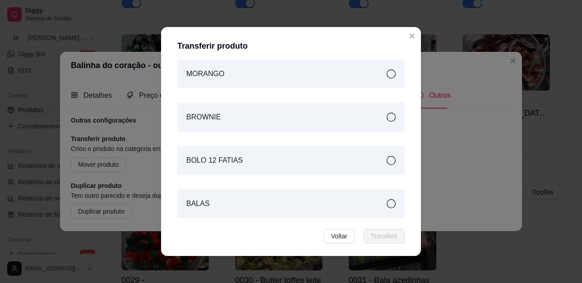
click at [254, 202] on div "BALAS" at bounding box center [290, 203] width 227 height 29
click at [381, 236] on span "Transferir" at bounding box center [384, 236] width 27 height 10
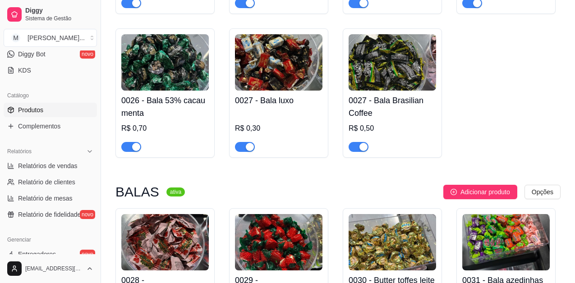
click at [411, 134] on div at bounding box center [393, 143] width 88 height 18
click at [392, 123] on div "R$ 0,50" at bounding box center [393, 128] width 88 height 11
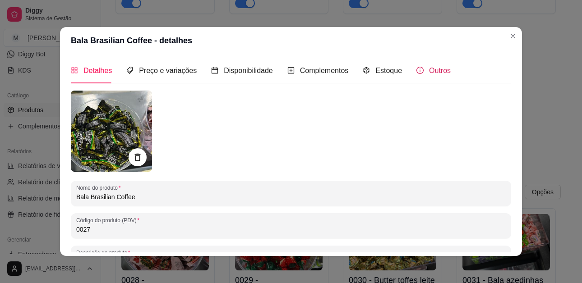
click at [438, 71] on span "Outros" at bounding box center [440, 71] width 22 height 8
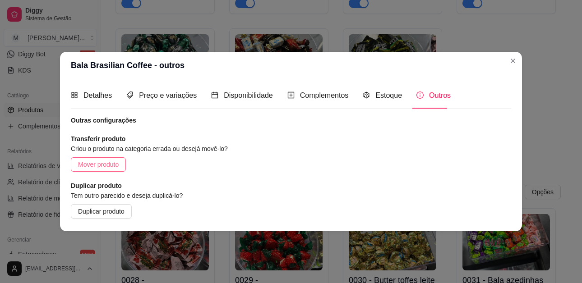
click at [101, 164] on span "Mover produto" at bounding box center [98, 165] width 41 height 10
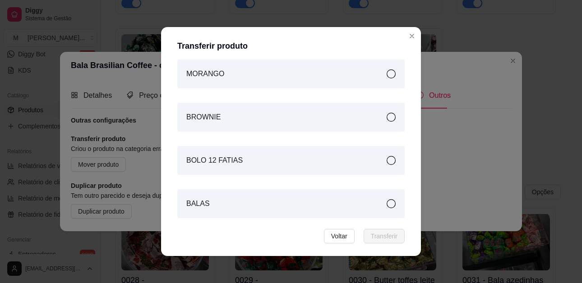
click at [361, 193] on div "BALAS" at bounding box center [290, 203] width 227 height 29
click at [384, 233] on span "Transferir" at bounding box center [384, 236] width 27 height 10
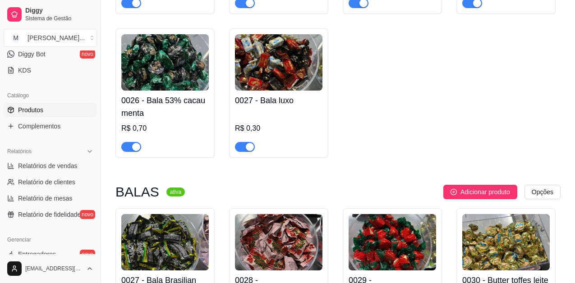
click at [273, 94] on h4 "0027 - Bala luxo" at bounding box center [279, 100] width 88 height 13
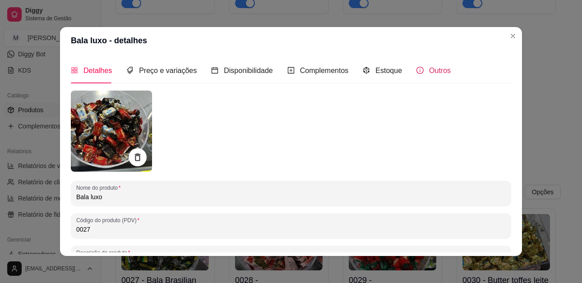
click at [429, 70] on span "Outros" at bounding box center [440, 71] width 22 height 8
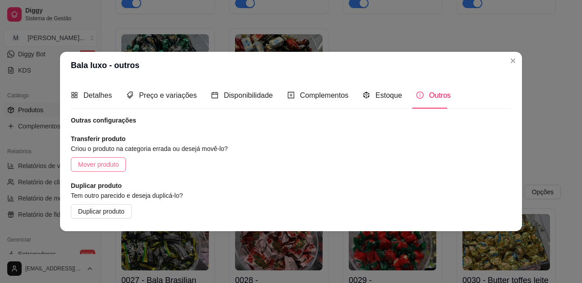
click at [103, 167] on span "Mover produto" at bounding box center [98, 165] width 41 height 10
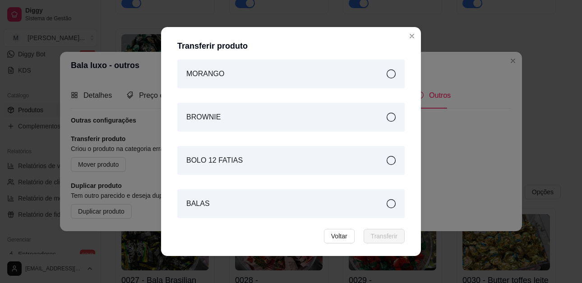
click at [342, 195] on div "BALAS" at bounding box center [290, 203] width 227 height 29
click at [372, 229] on footer "Voltar Transferir" at bounding box center [290, 236] width 249 height 29
click at [375, 234] on span "Transferir" at bounding box center [384, 236] width 27 height 10
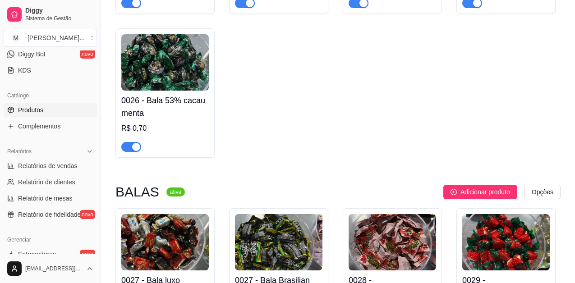
click at [137, 91] on div "0026 - Bala 53% cacau menta R$ 0,70" at bounding box center [165, 121] width 88 height 61
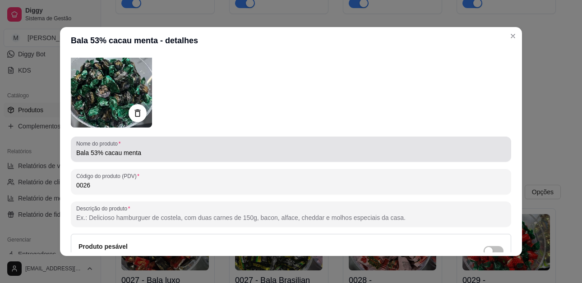
scroll to position [0, 0]
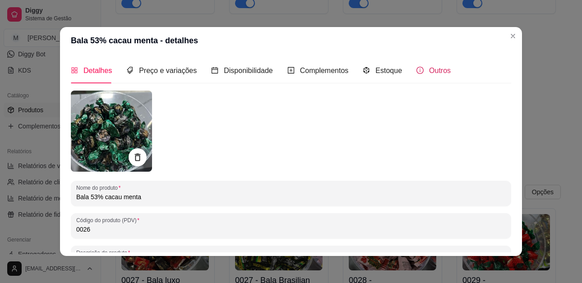
click at [430, 70] on span "Outros" at bounding box center [440, 71] width 22 height 8
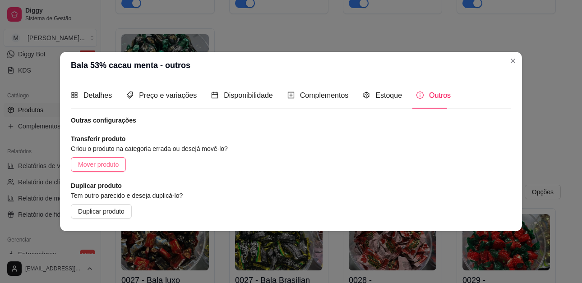
click at [108, 163] on span "Mover produto" at bounding box center [98, 165] width 41 height 10
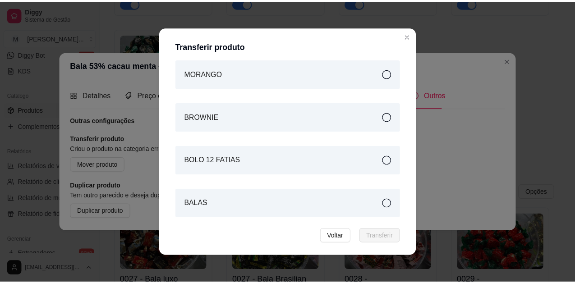
scroll to position [2, 0]
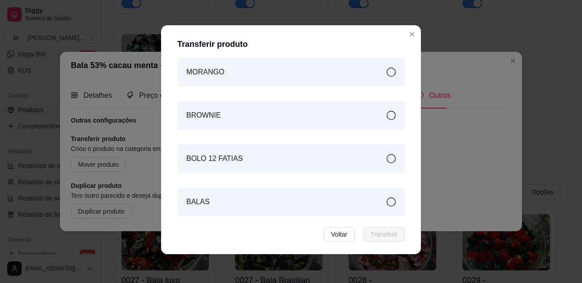
click at [311, 202] on div "BALAS" at bounding box center [290, 202] width 227 height 29
click at [392, 233] on span "Transferir" at bounding box center [384, 235] width 27 height 10
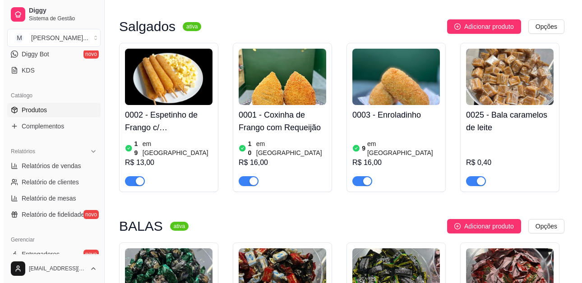
scroll to position [1958, 0]
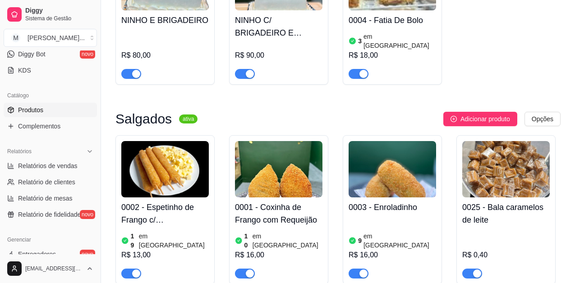
click at [521, 230] on div "R$ 0,40" at bounding box center [506, 254] width 88 height 49
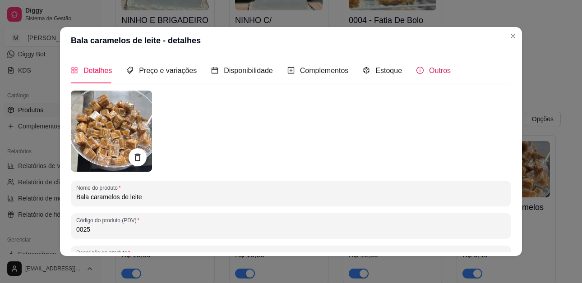
click at [430, 72] on span "Outros" at bounding box center [440, 71] width 22 height 8
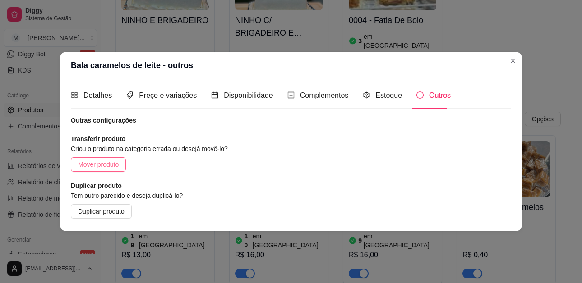
click at [111, 166] on span "Mover produto" at bounding box center [98, 165] width 41 height 10
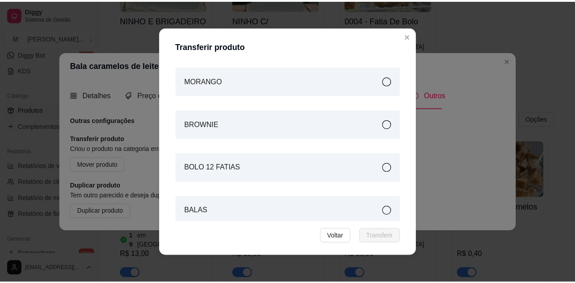
scroll to position [152, 0]
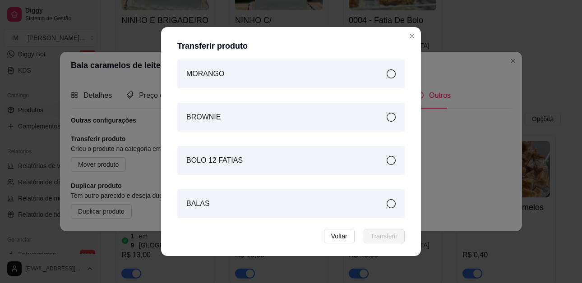
click at [338, 201] on div "BALAS" at bounding box center [290, 203] width 227 height 29
click at [385, 235] on span "Transferir" at bounding box center [384, 236] width 27 height 10
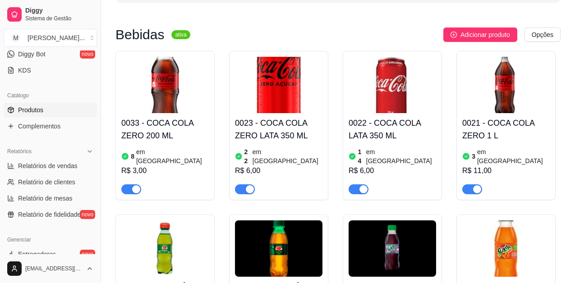
scroll to position [0, 0]
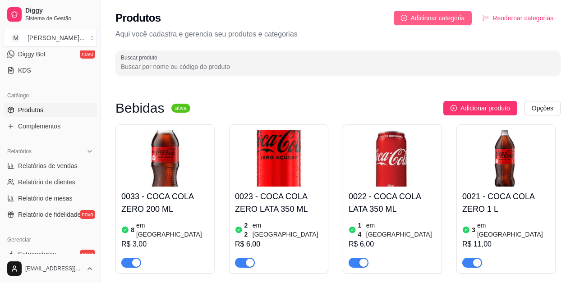
click at [464, 17] on span "Adicionar categoria" at bounding box center [438, 18] width 54 height 10
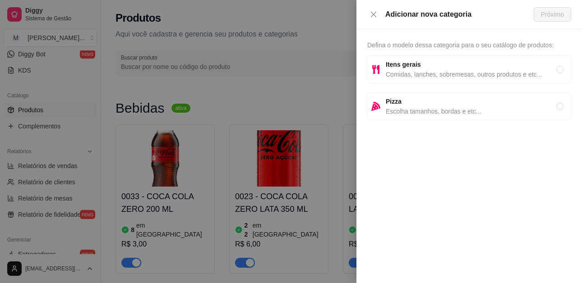
click at [464, 69] on span "Itens gerais" at bounding box center [471, 65] width 171 height 10
radio input "true"
click at [568, 13] on button "Próximo" at bounding box center [552, 14] width 37 height 14
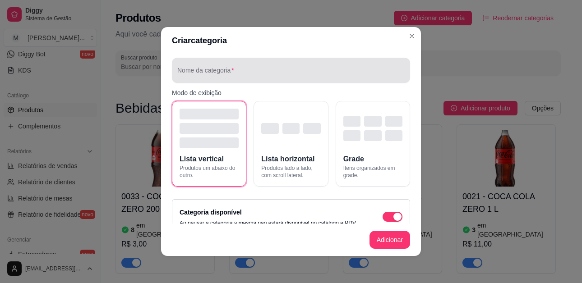
click at [318, 77] on input "Nome da categoria" at bounding box center [290, 73] width 227 height 9
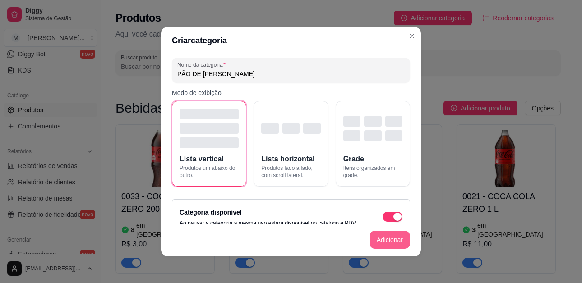
type input "PÃO DE [PERSON_NAME]"
click at [392, 245] on button "Adicionar" at bounding box center [389, 240] width 41 height 18
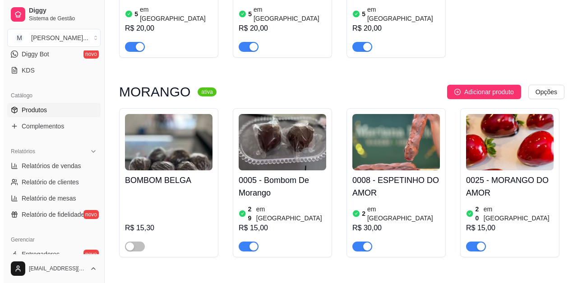
scroll to position [1444, 0]
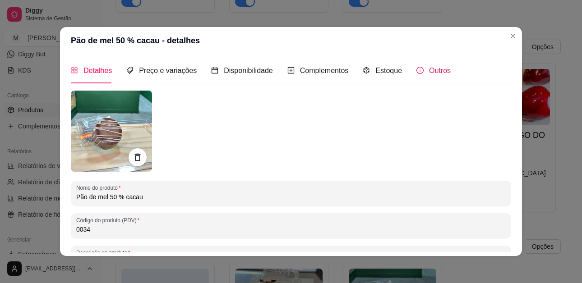
click at [429, 67] on span "Outros" at bounding box center [440, 71] width 22 height 8
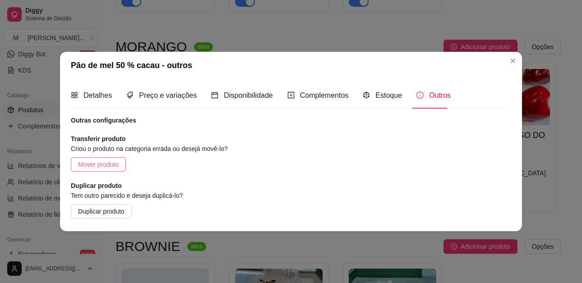
click at [79, 166] on span "Mover produto" at bounding box center [98, 165] width 41 height 10
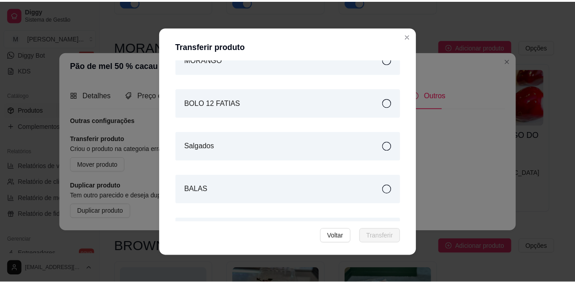
scroll to position [195, 0]
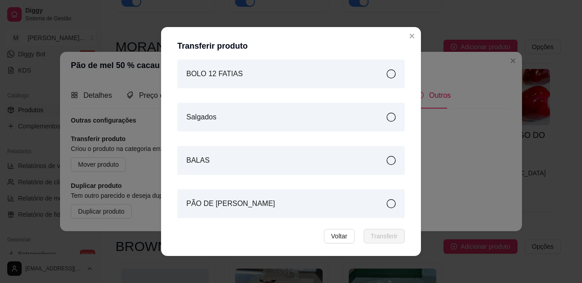
click at [349, 199] on div "PÃO DE [PERSON_NAME]" at bounding box center [290, 203] width 227 height 29
click at [386, 237] on span "Transferir" at bounding box center [384, 236] width 27 height 10
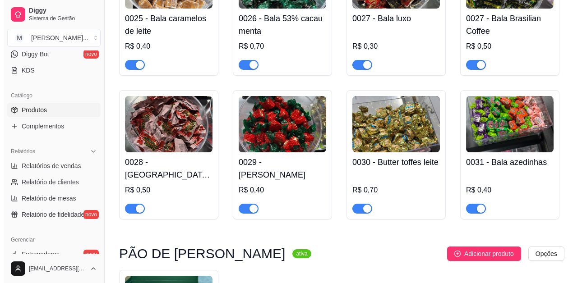
scroll to position [2420, 0]
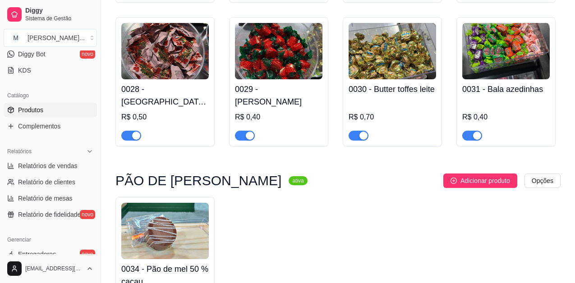
click at [232, 175] on h3 "PÃO DE [PERSON_NAME]" at bounding box center [198, 180] width 166 height 11
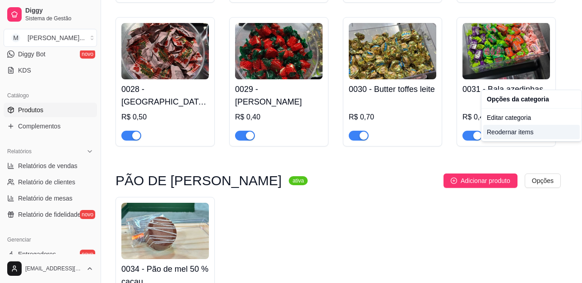
click at [540, 132] on div "Reodernar items" at bounding box center [531, 132] width 97 height 14
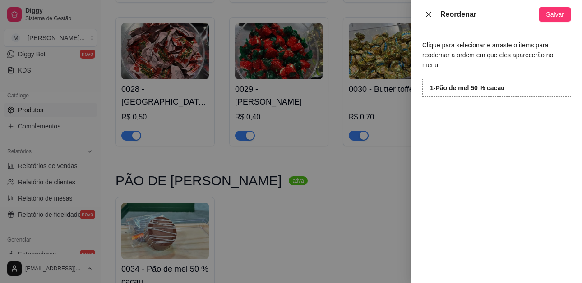
click at [429, 12] on icon "close" at bounding box center [428, 14] width 7 height 7
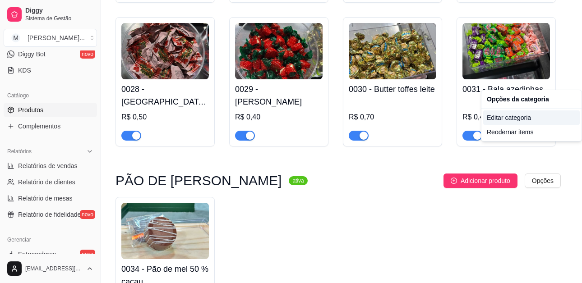
click at [529, 120] on div "Editar categoria" at bounding box center [531, 118] width 97 height 14
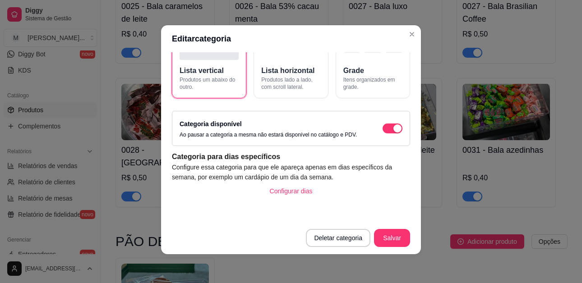
scroll to position [0, 0]
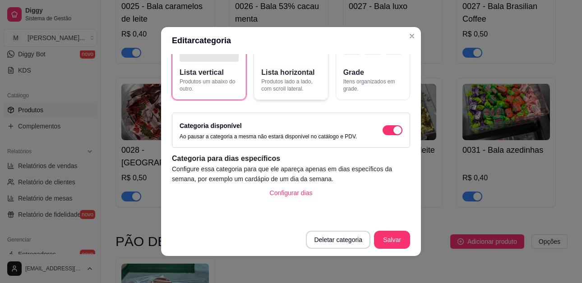
click at [285, 76] on span "Lista horizontal" at bounding box center [287, 72] width 53 height 11
click at [214, 89] on span "Produtos um abaixo do outro." at bounding box center [209, 85] width 59 height 14
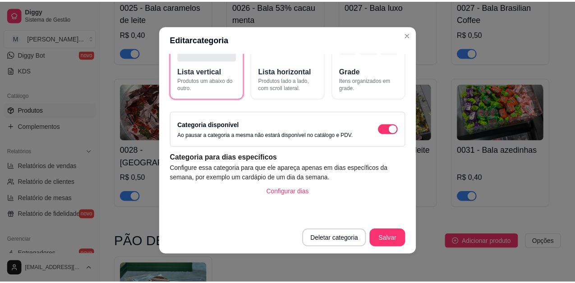
scroll to position [2, 0]
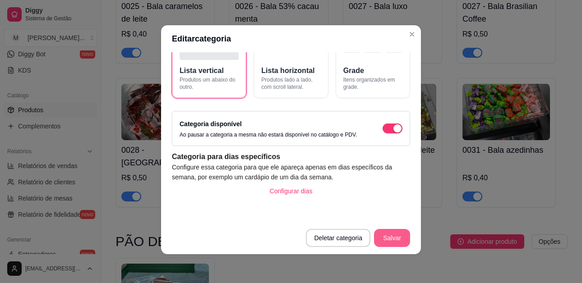
click at [393, 238] on button "Salvar" at bounding box center [392, 238] width 36 height 18
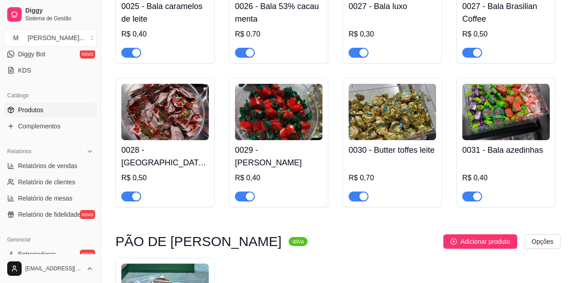
click at [166, 236] on h3 "PÃO DE [PERSON_NAME]" at bounding box center [198, 241] width 166 height 11
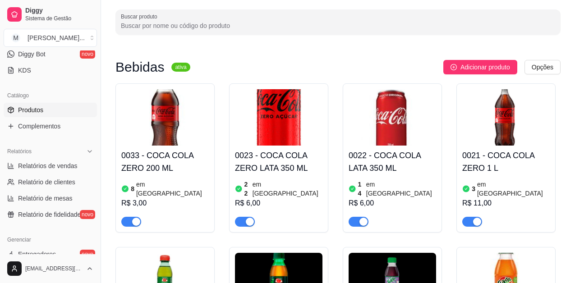
scroll to position [0, 0]
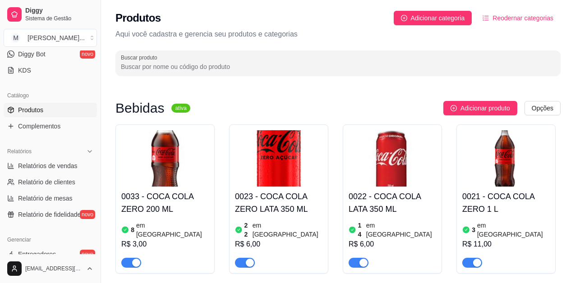
click at [535, 17] on span "Reodernar categorias" at bounding box center [523, 18] width 61 height 10
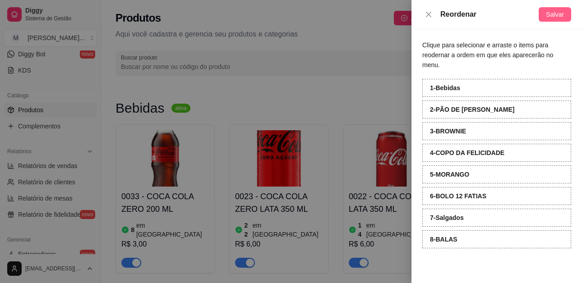
click at [555, 14] on span "Salvar" at bounding box center [555, 14] width 18 height 10
click at [427, 16] on icon "close" at bounding box center [428, 13] width 5 height 5
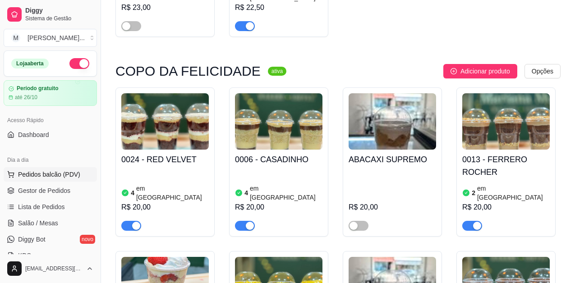
click at [64, 175] on span "Pedidos balcão (PDV)" at bounding box center [49, 174] width 62 height 9
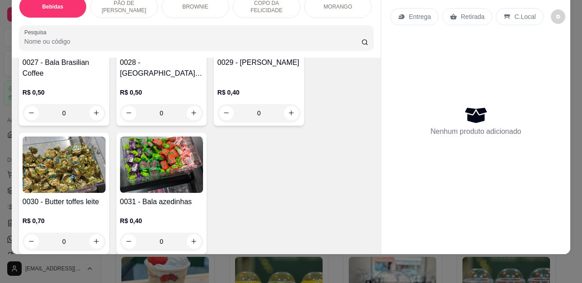
scroll to position [2460, 0]
